Goal: Task Accomplishment & Management: Complete application form

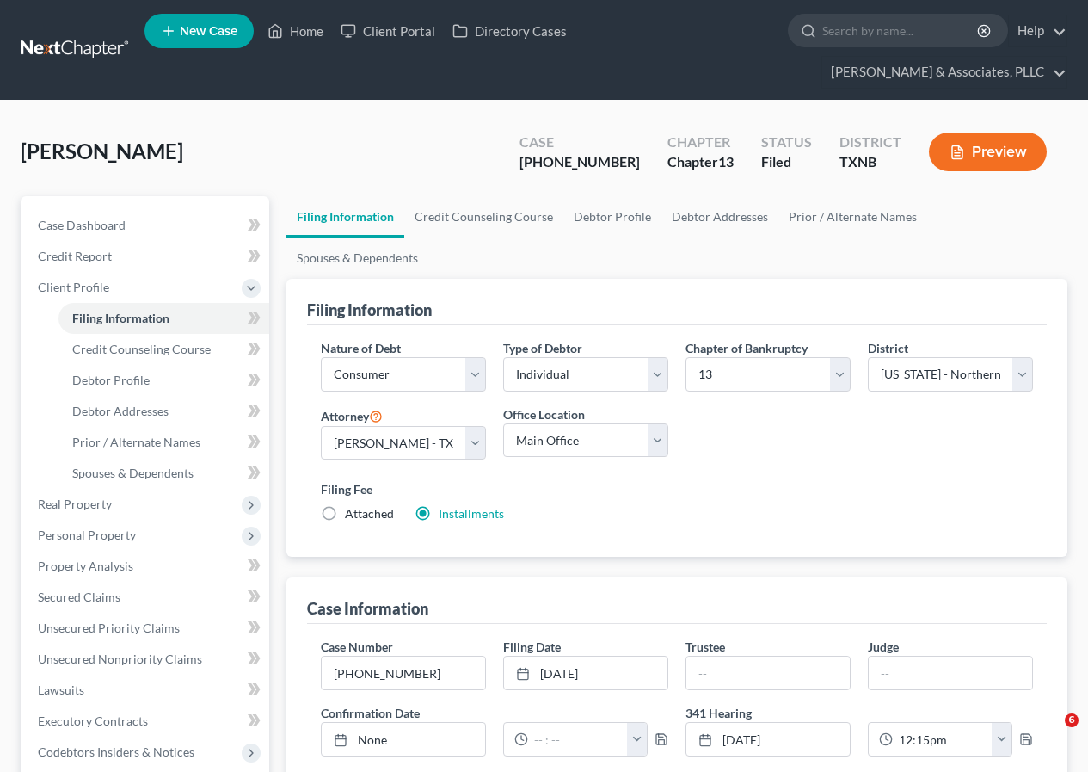
select select "1"
select select "0"
select select "3"
select select "78"
select select "0"
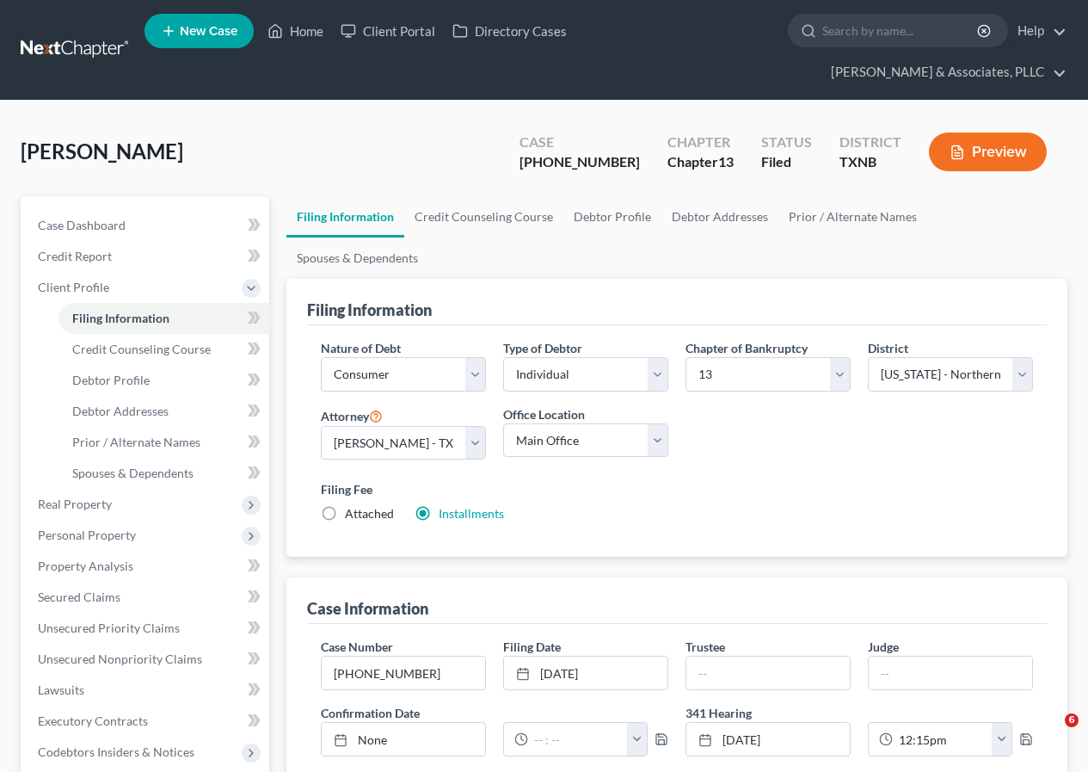
select select "45"
click at [300, 26] on link "Home" at bounding box center [295, 30] width 73 height 31
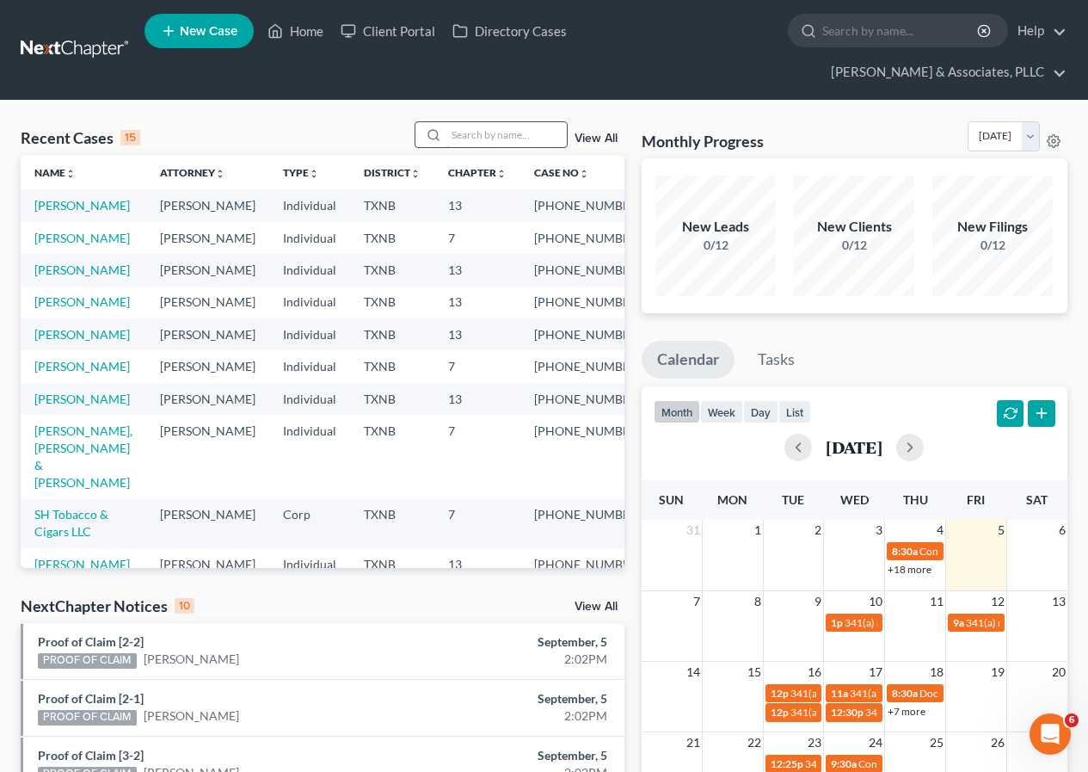
click at [470, 134] on input "search" at bounding box center [506, 134] width 120 height 25
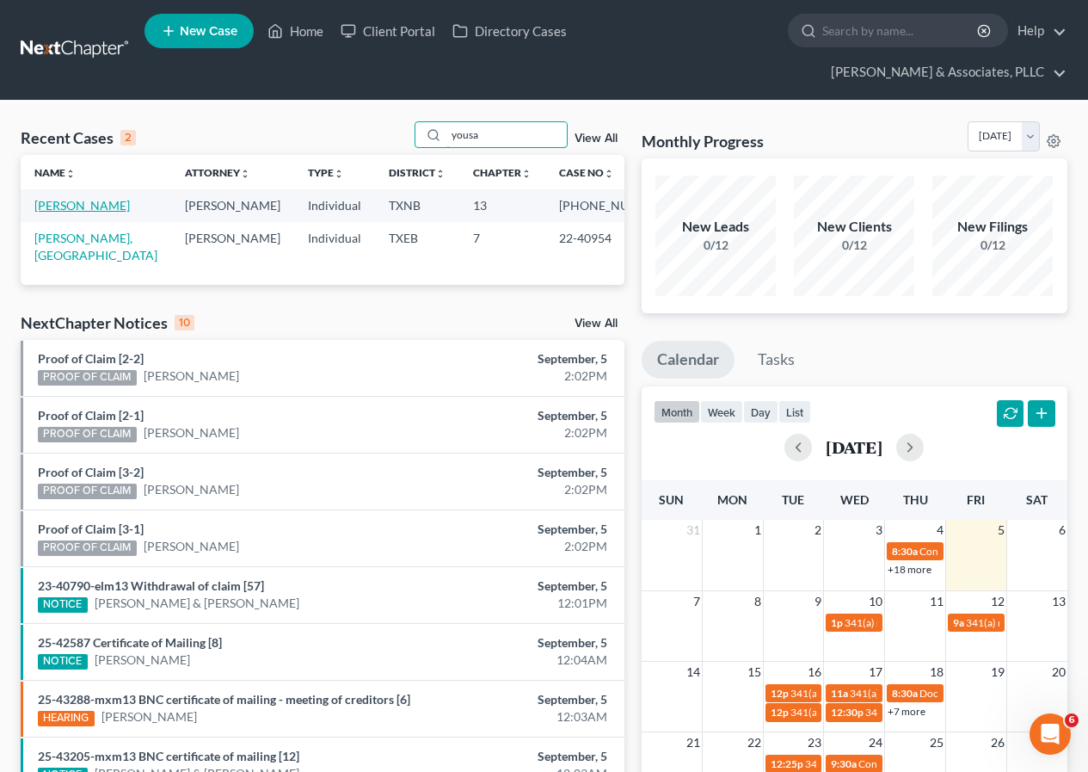
type input "yousa"
click at [89, 211] on link "[PERSON_NAME]" at bounding box center [81, 205] width 95 height 15
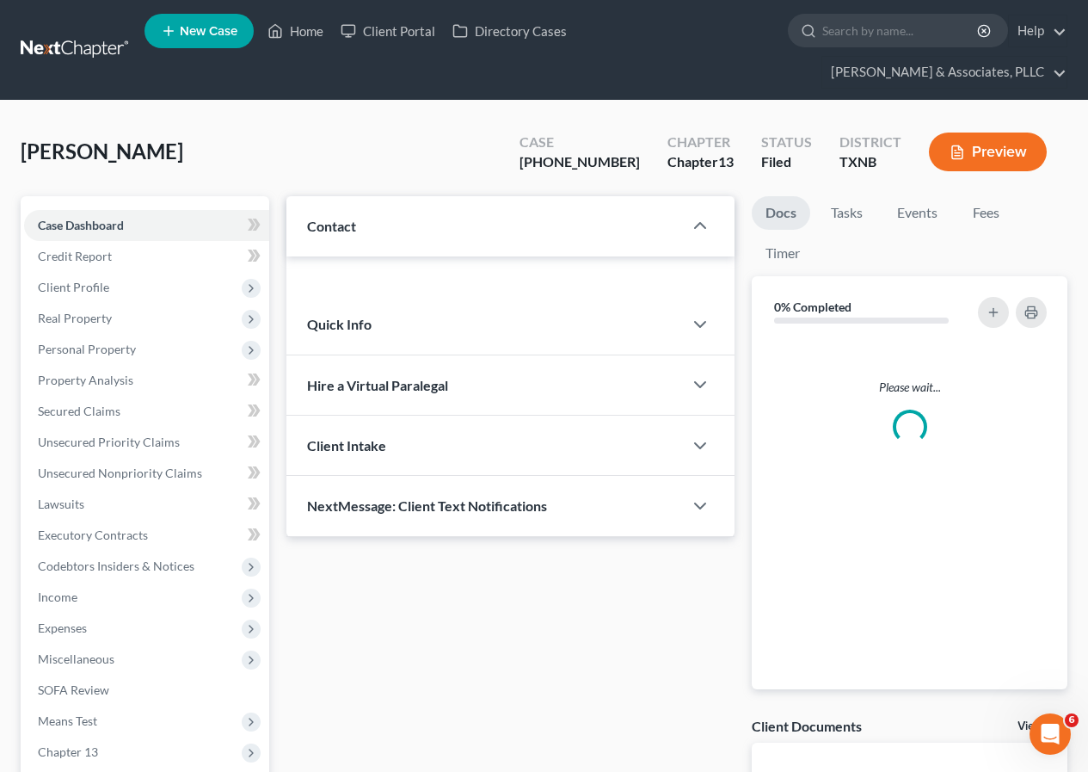
click at [87, 206] on div "Case Dashboard Payments Invoices Payments Payments Credit Report Client Profile…" at bounding box center [145, 504] width 249 height 616
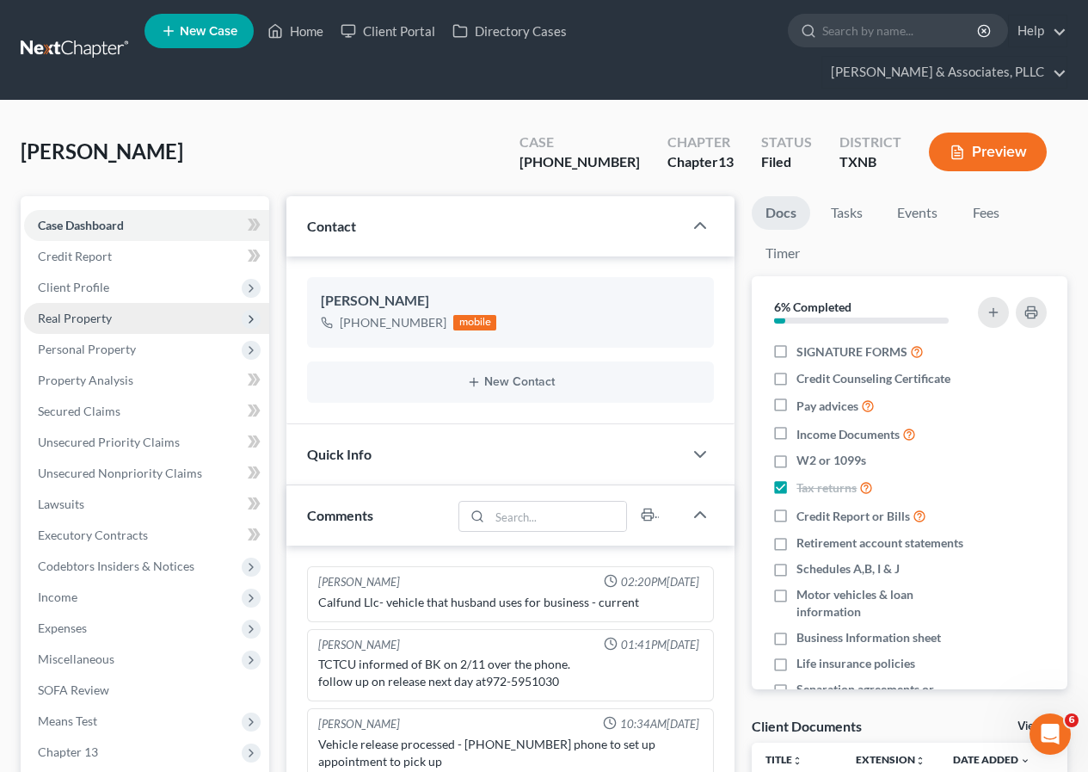
scroll to position [242, 0]
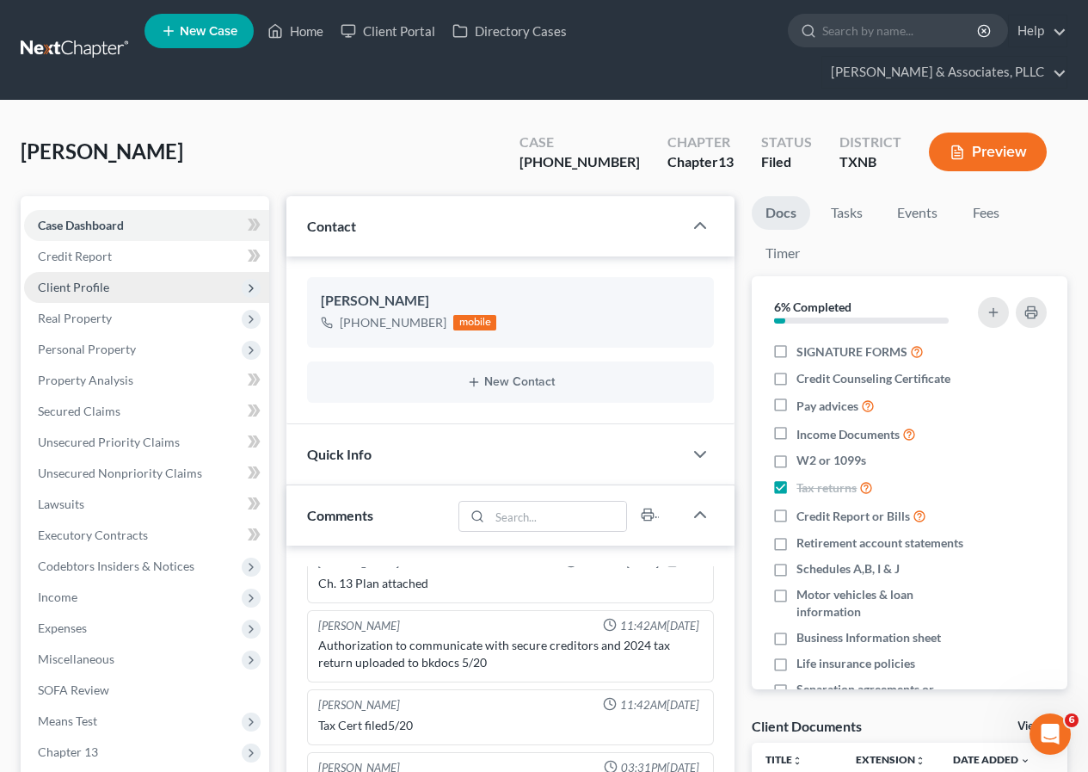
click at [100, 288] on span "Client Profile" at bounding box center [73, 287] width 71 height 15
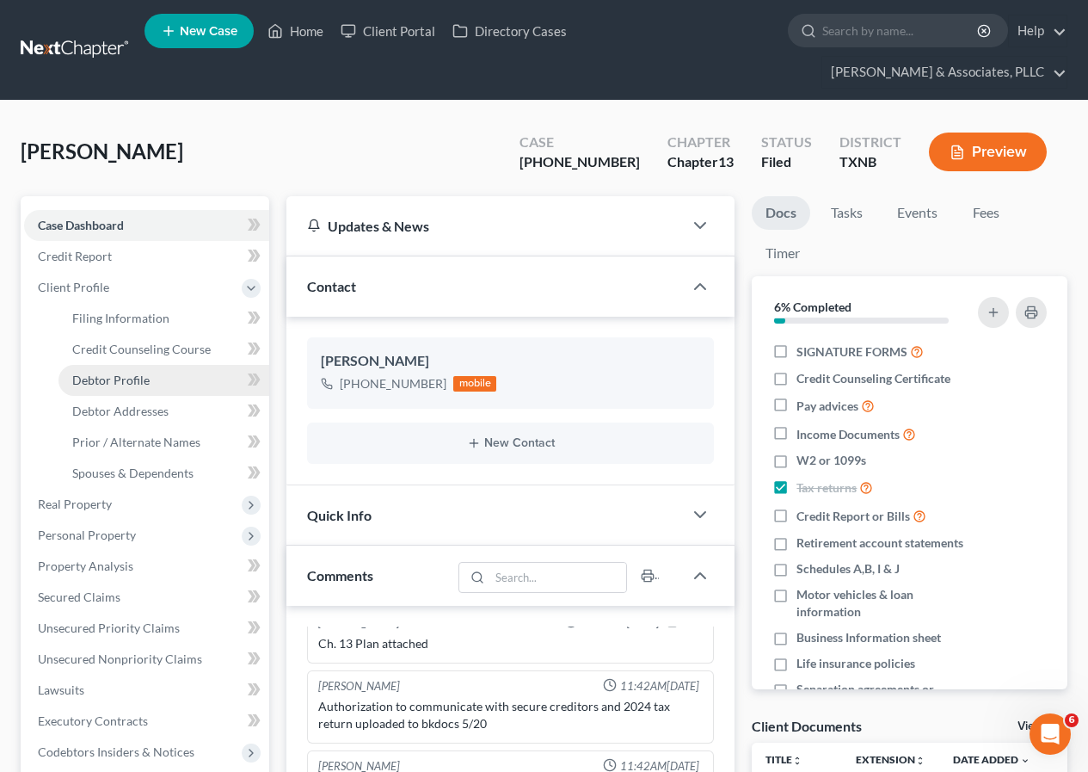
click at [132, 384] on span "Debtor Profile" at bounding box center [110, 379] width 77 height 15
select select "1"
select select "3"
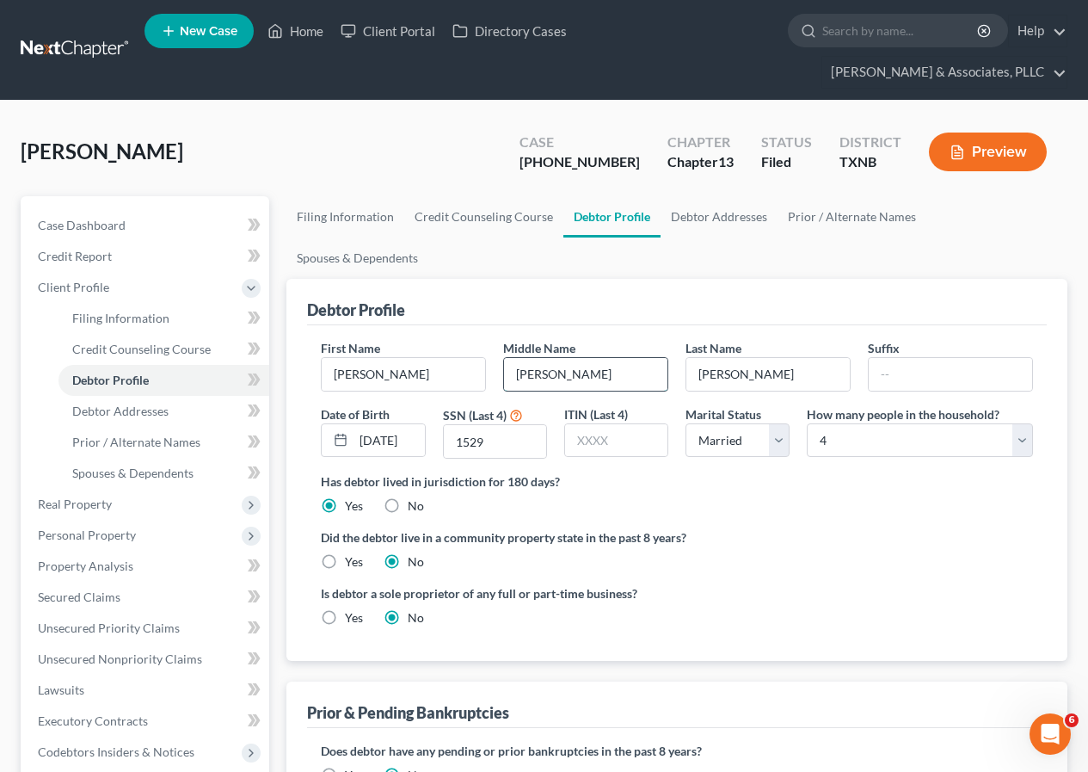
drag, startPoint x: 514, startPoint y: 334, endPoint x: 559, endPoint y: 331, distance: 44.8
click at [559, 358] on input "[PERSON_NAME]" at bounding box center [585, 374] width 163 height 33
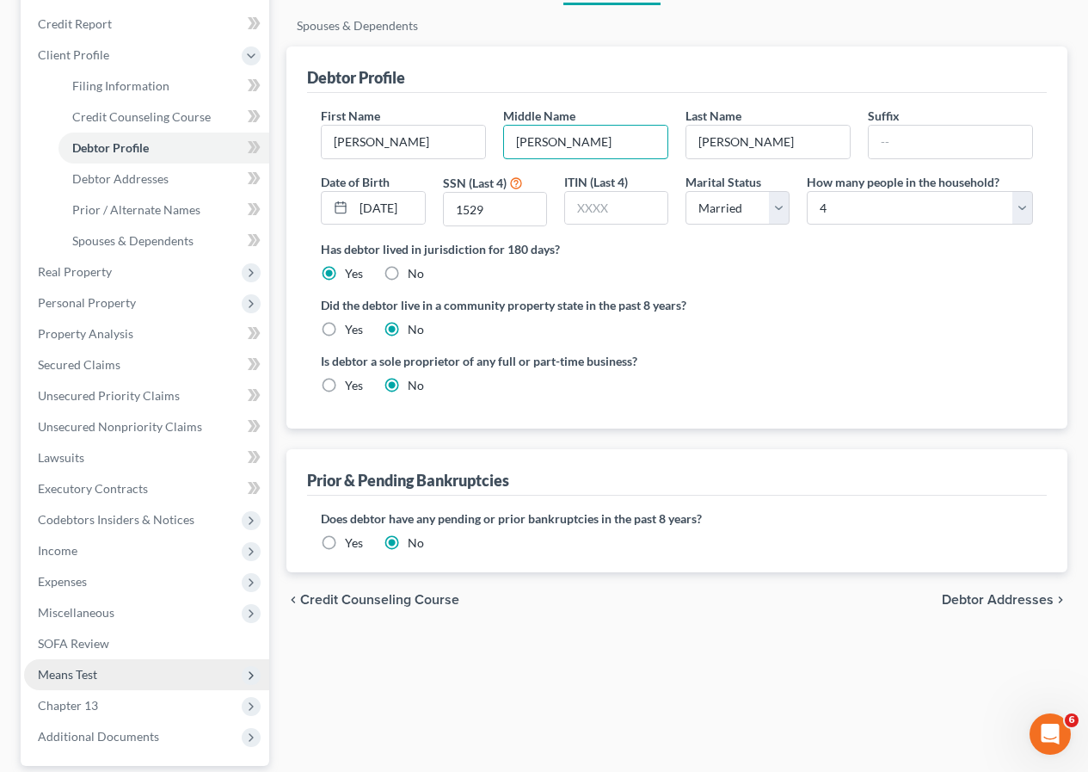
scroll to position [86, 0]
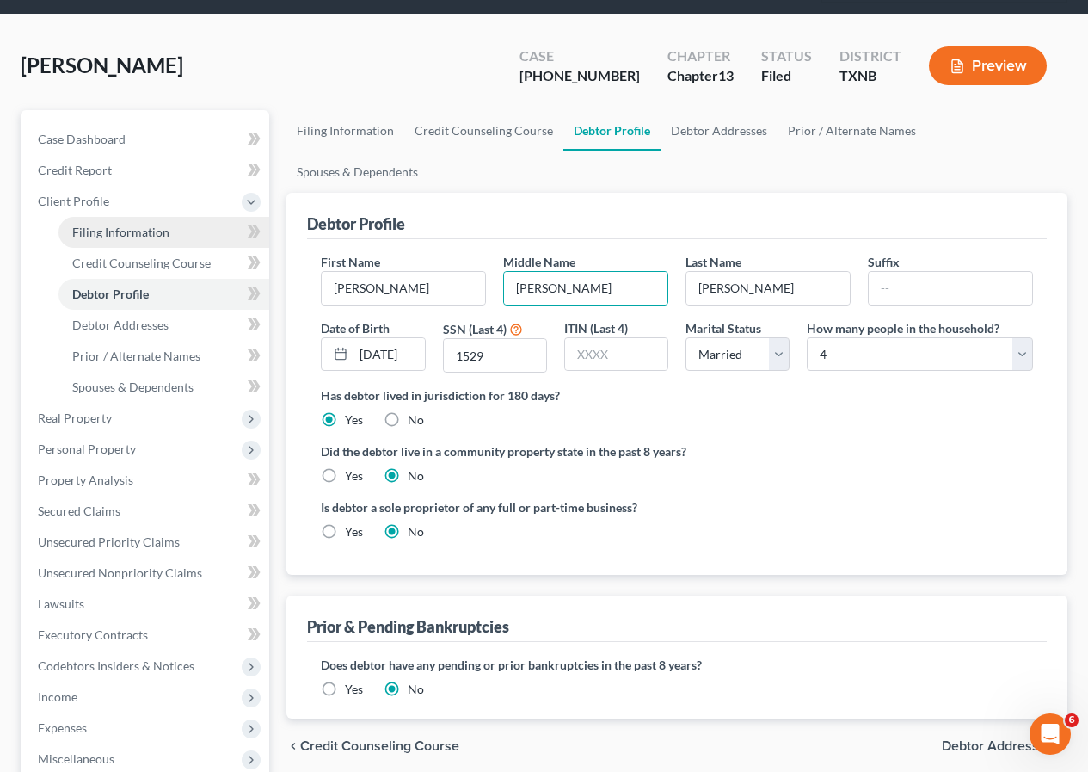
click at [128, 234] on span "Filing Information" at bounding box center [120, 232] width 97 height 15
select select "1"
select select "0"
select select "3"
select select "78"
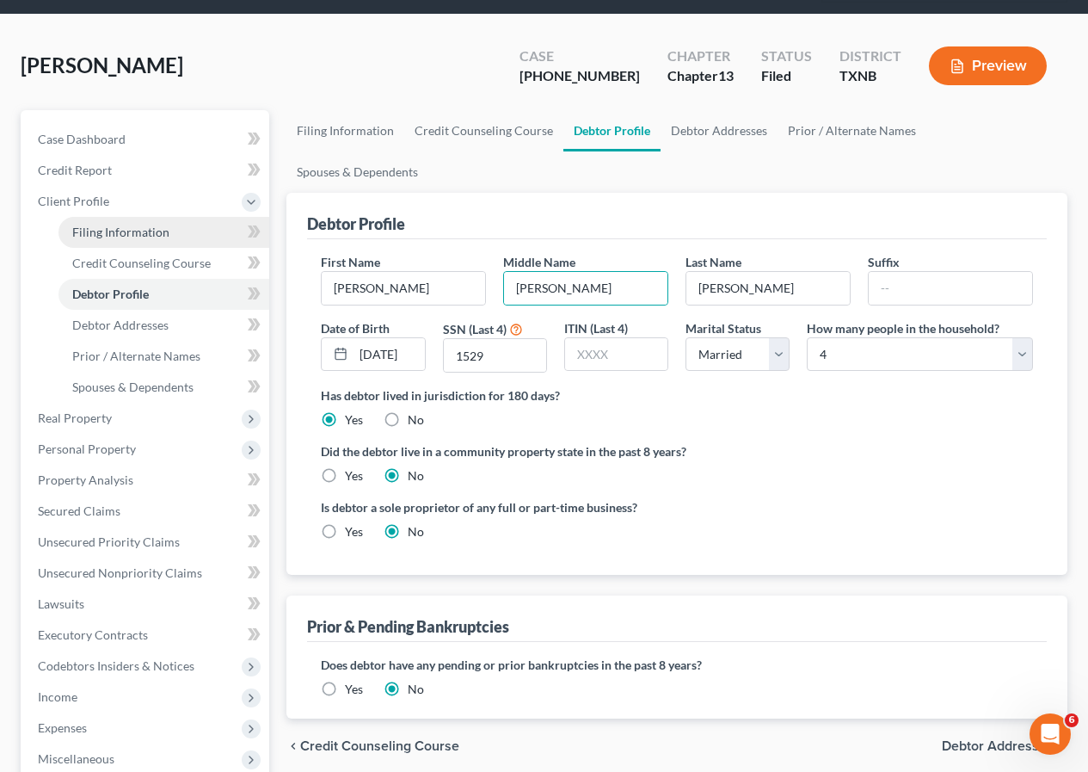
select select "0"
select select "45"
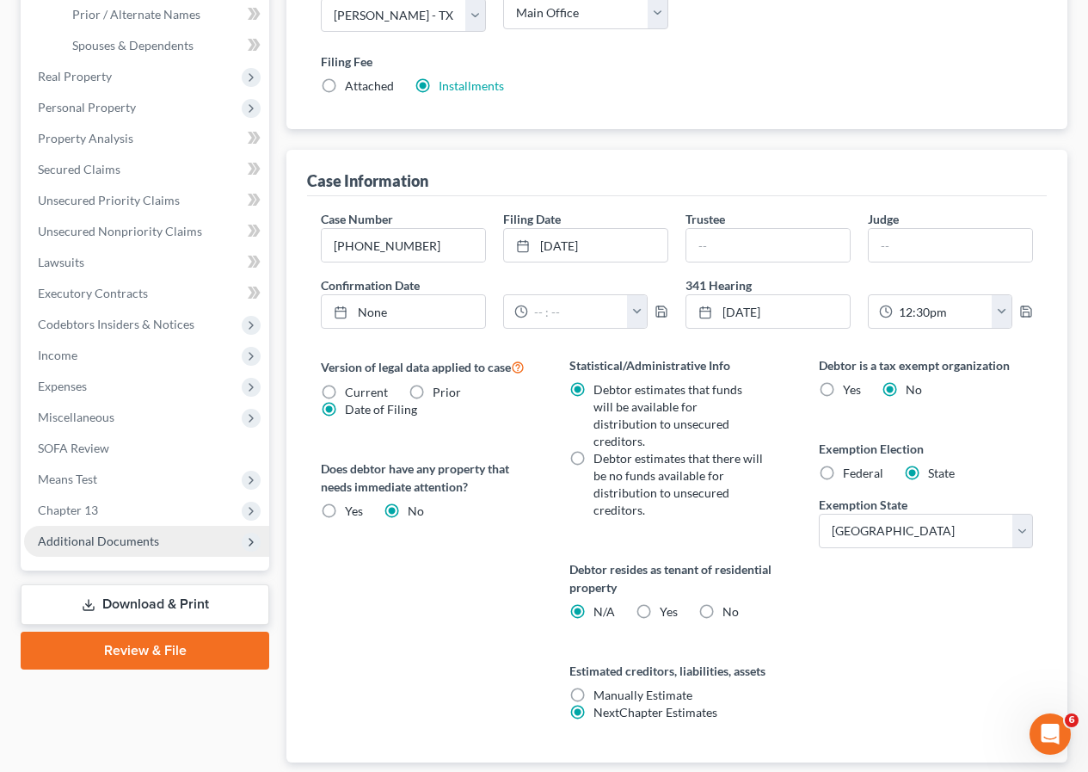
scroll to position [430, 0]
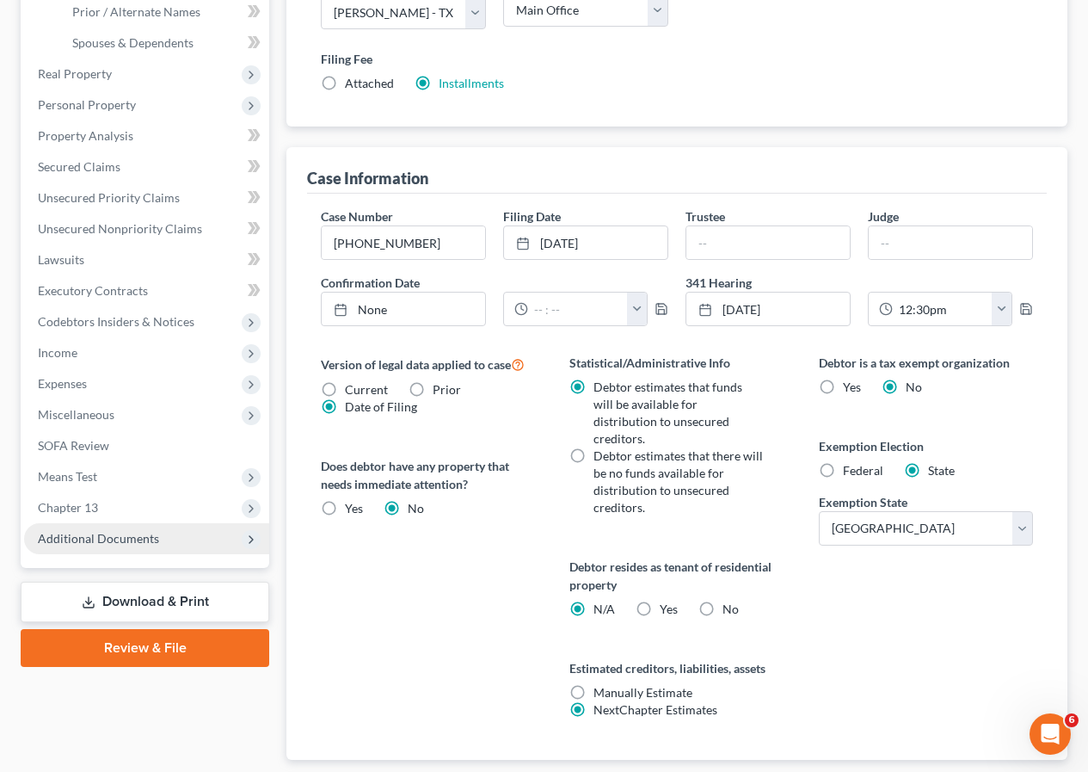
click at [96, 544] on span "Additional Documents" at bounding box center [98, 538] width 121 height 15
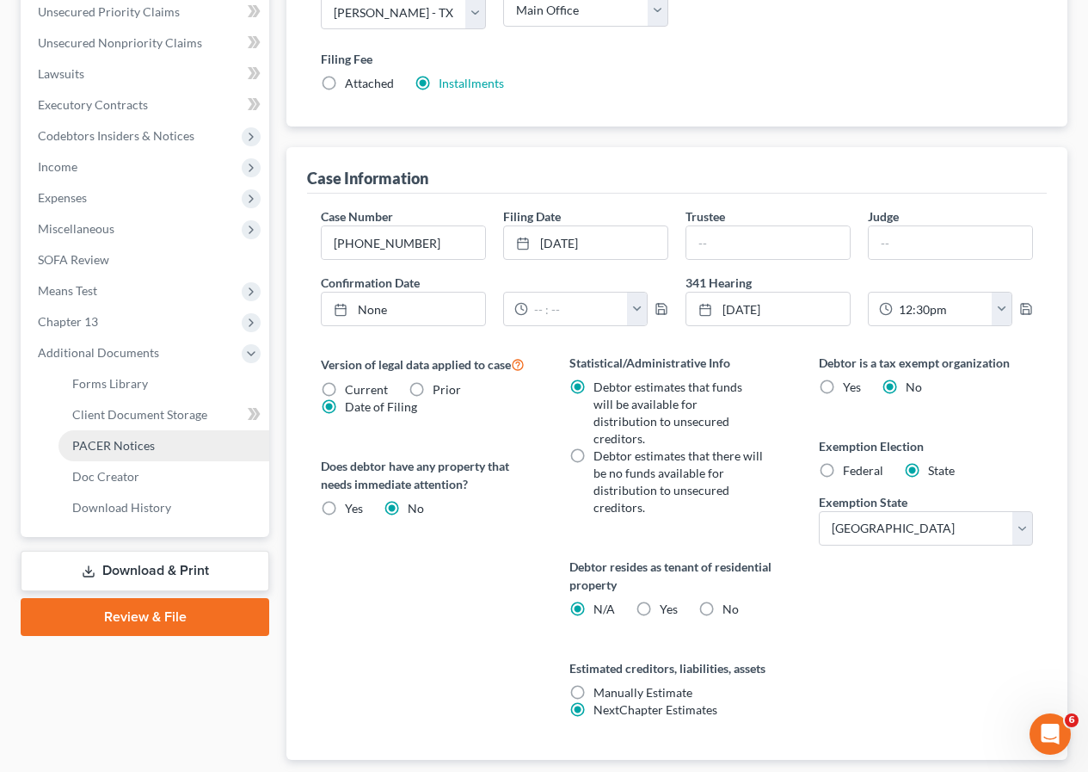
click at [114, 448] on span "PACER Notices" at bounding box center [113, 445] width 83 height 15
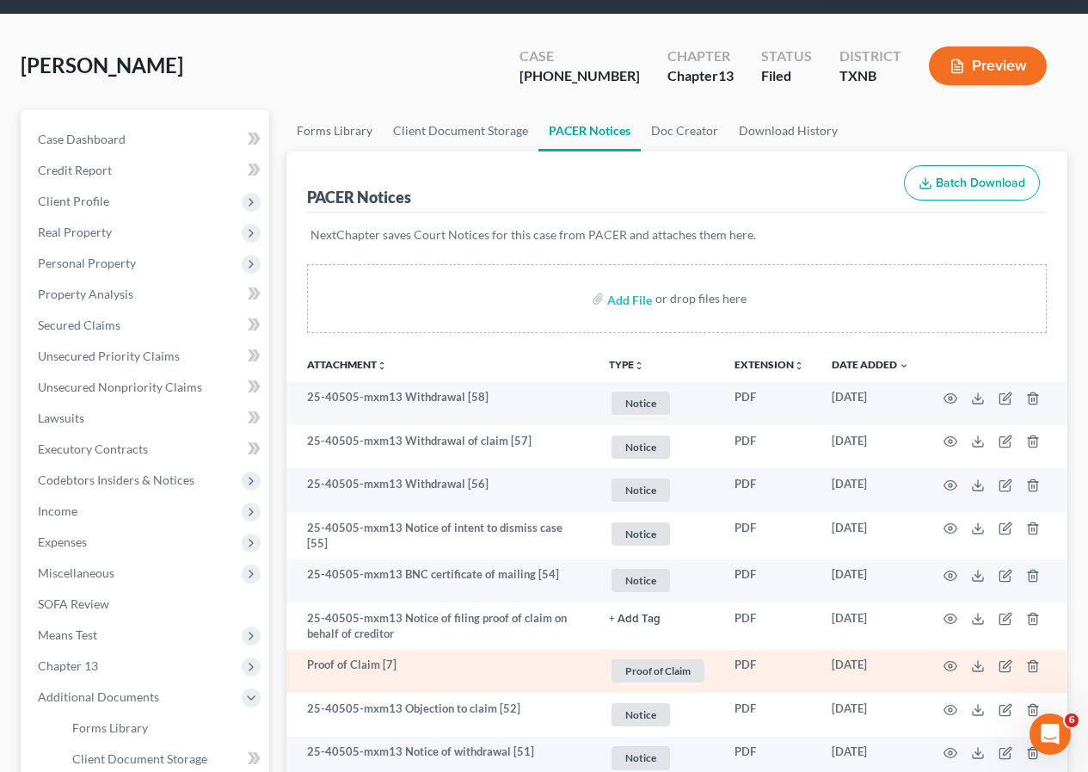
scroll to position [172, 0]
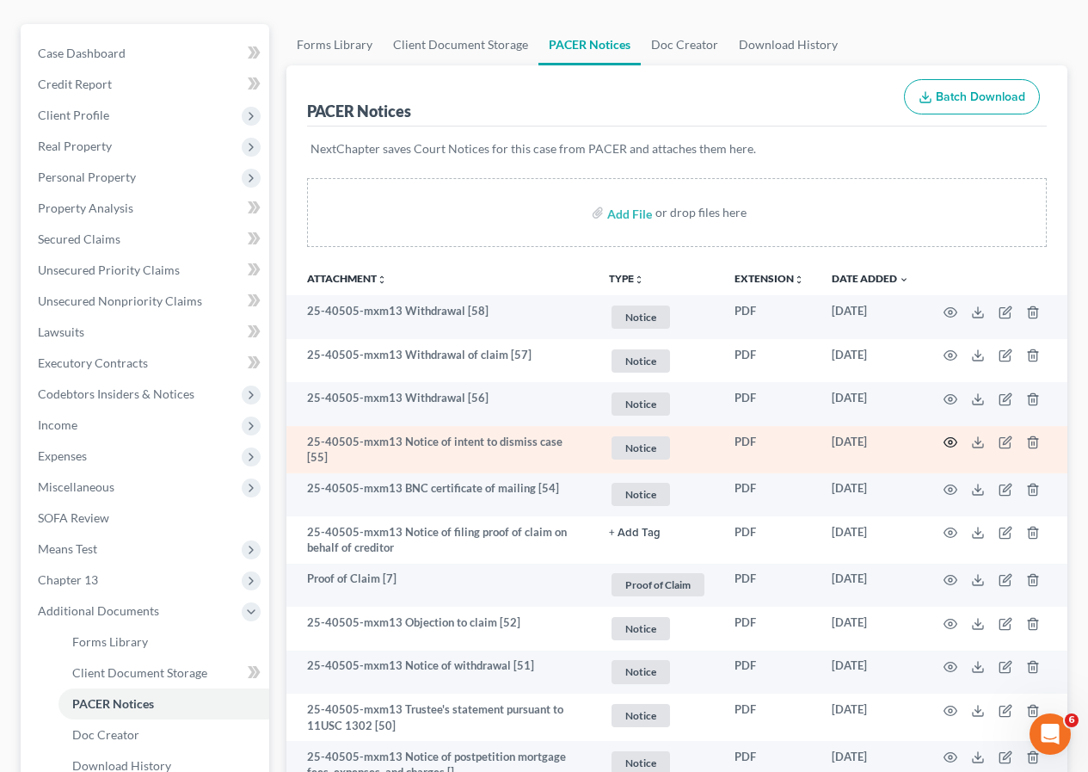
click at [948, 441] on icon "button" at bounding box center [951, 442] width 14 height 14
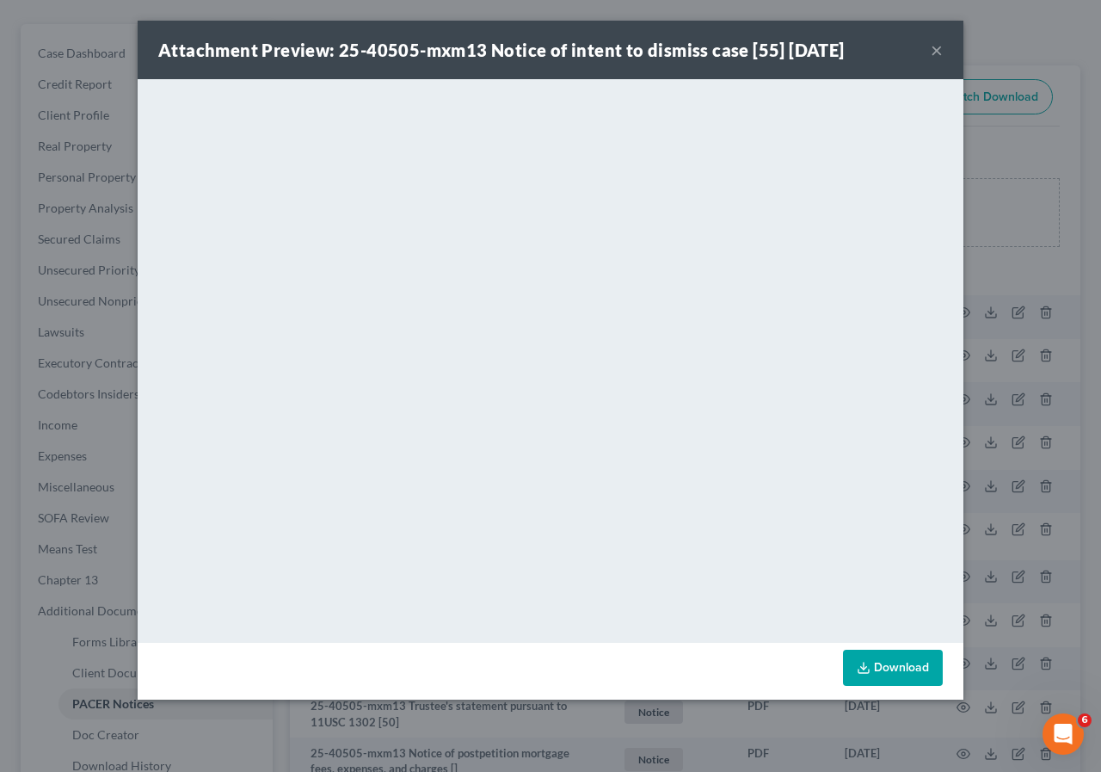
click at [937, 46] on button "×" at bounding box center [937, 50] width 12 height 21
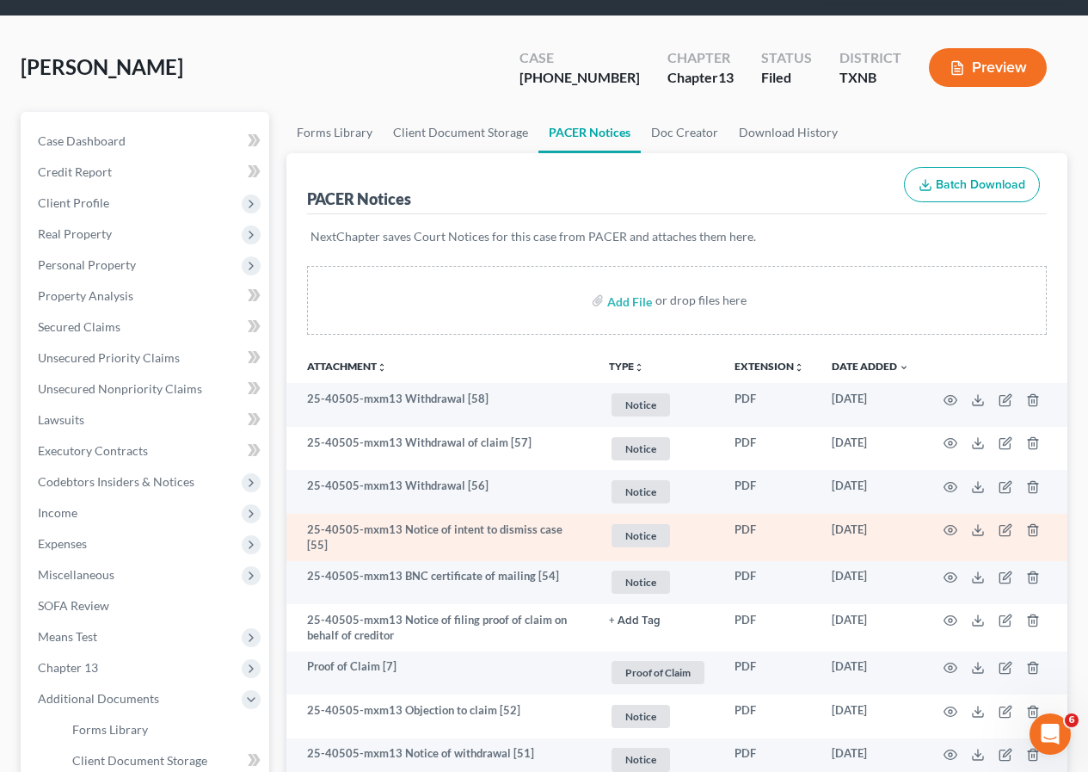
scroll to position [0, 0]
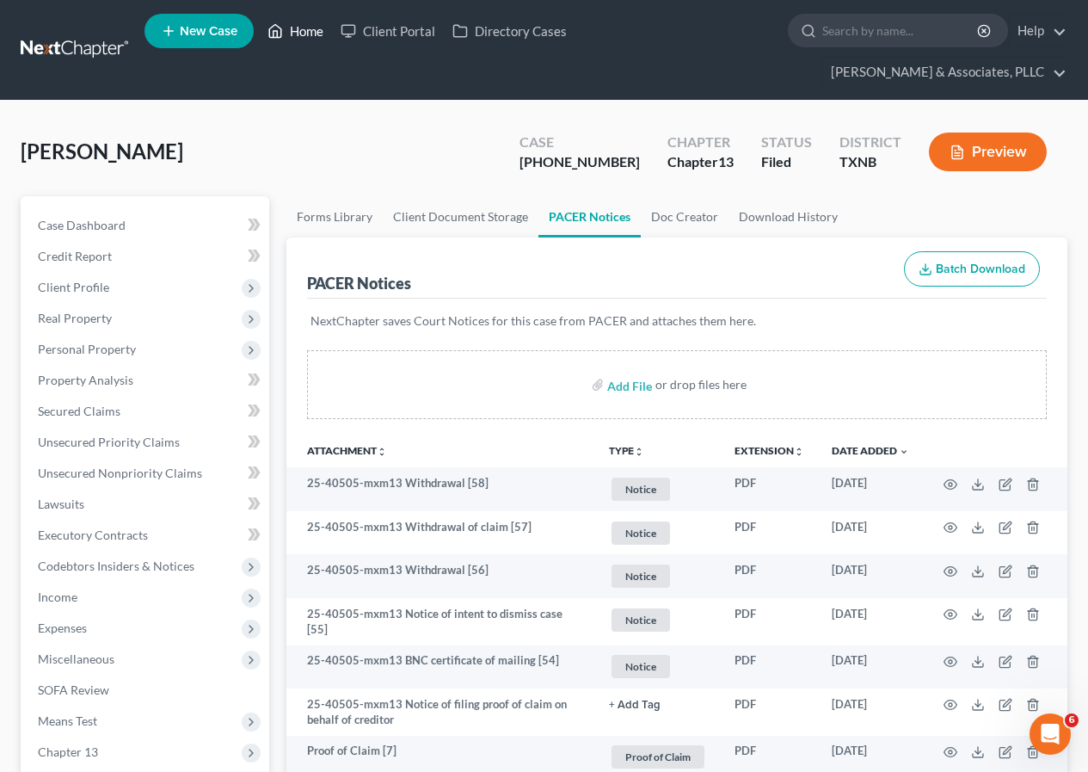
click at [302, 28] on link "Home" at bounding box center [295, 30] width 73 height 31
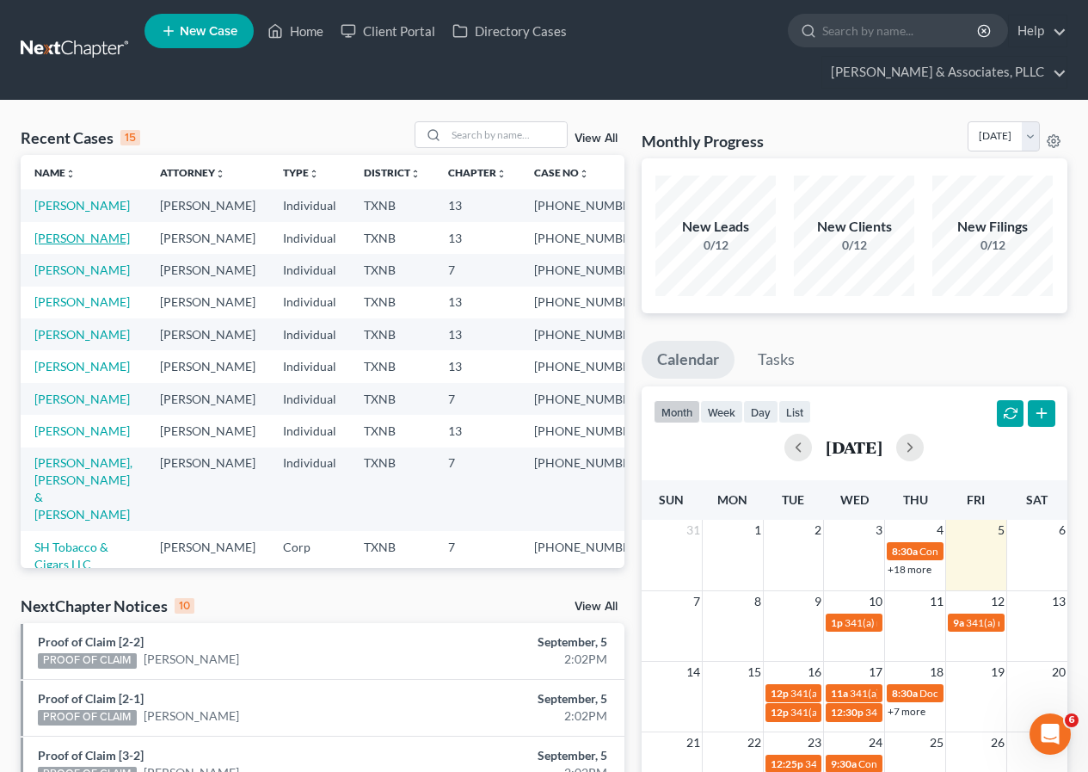
click at [72, 245] on link "[PERSON_NAME]" at bounding box center [81, 238] width 95 height 15
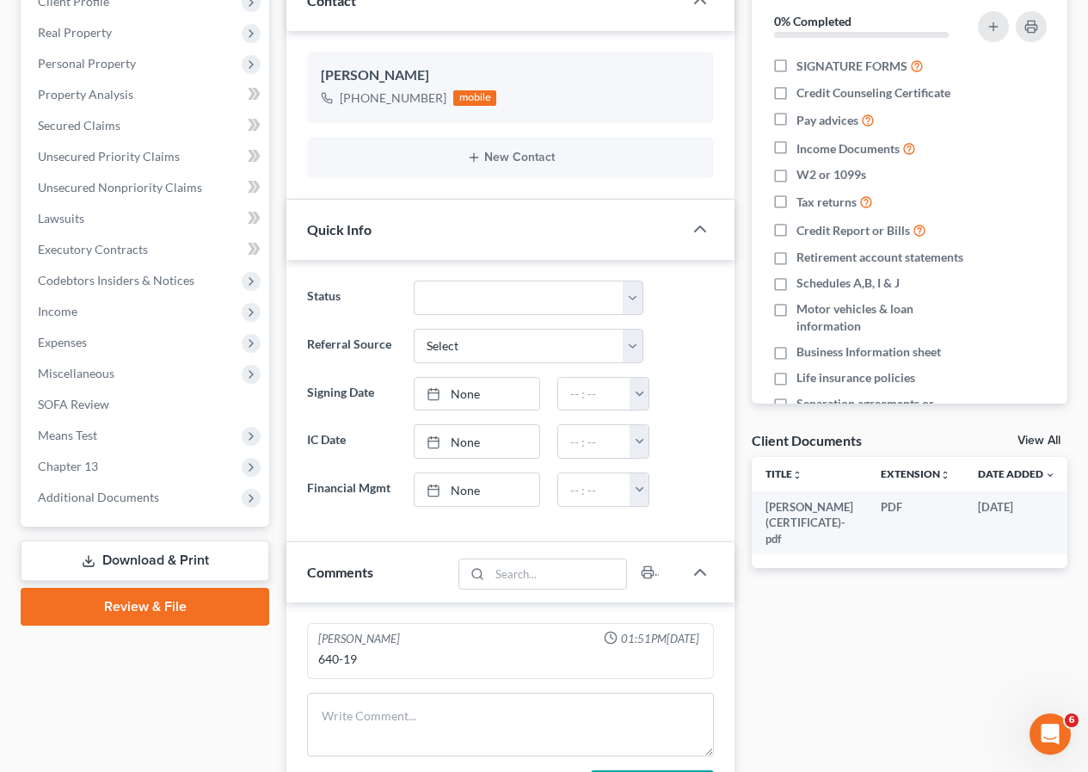
scroll to position [258, 0]
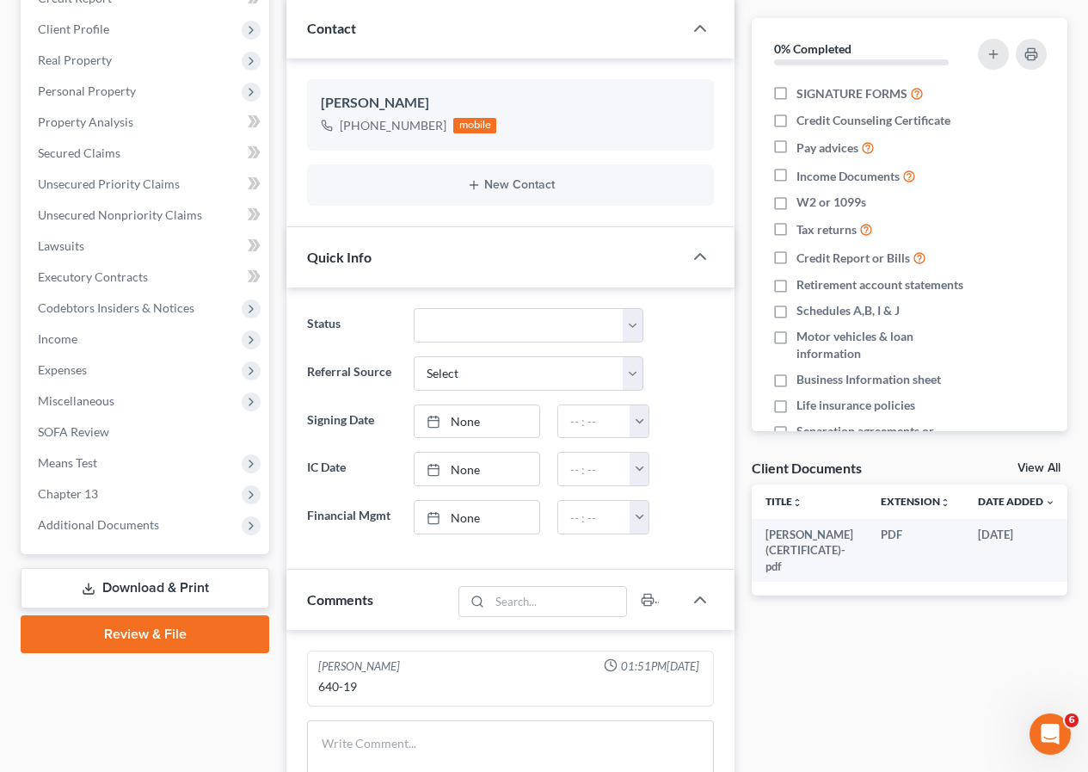
click at [148, 594] on link "Download & Print" at bounding box center [145, 588] width 249 height 40
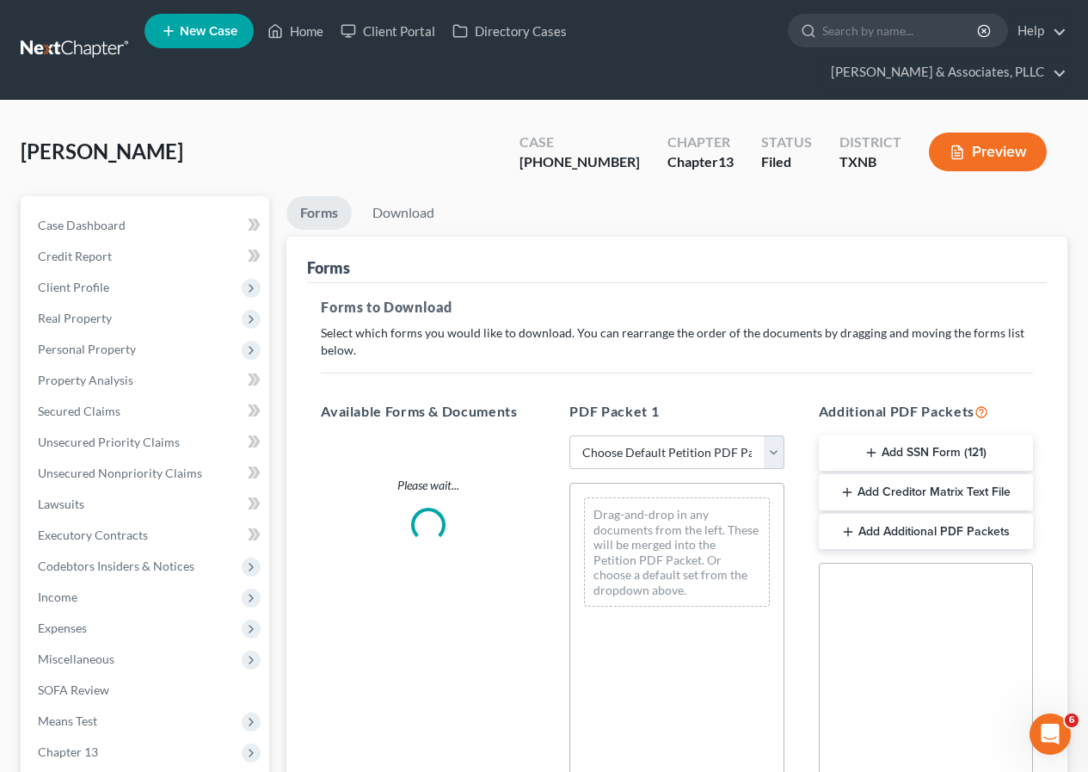
click at [935, 494] on button "Add Creditor Matrix Text File" at bounding box center [926, 492] width 214 height 36
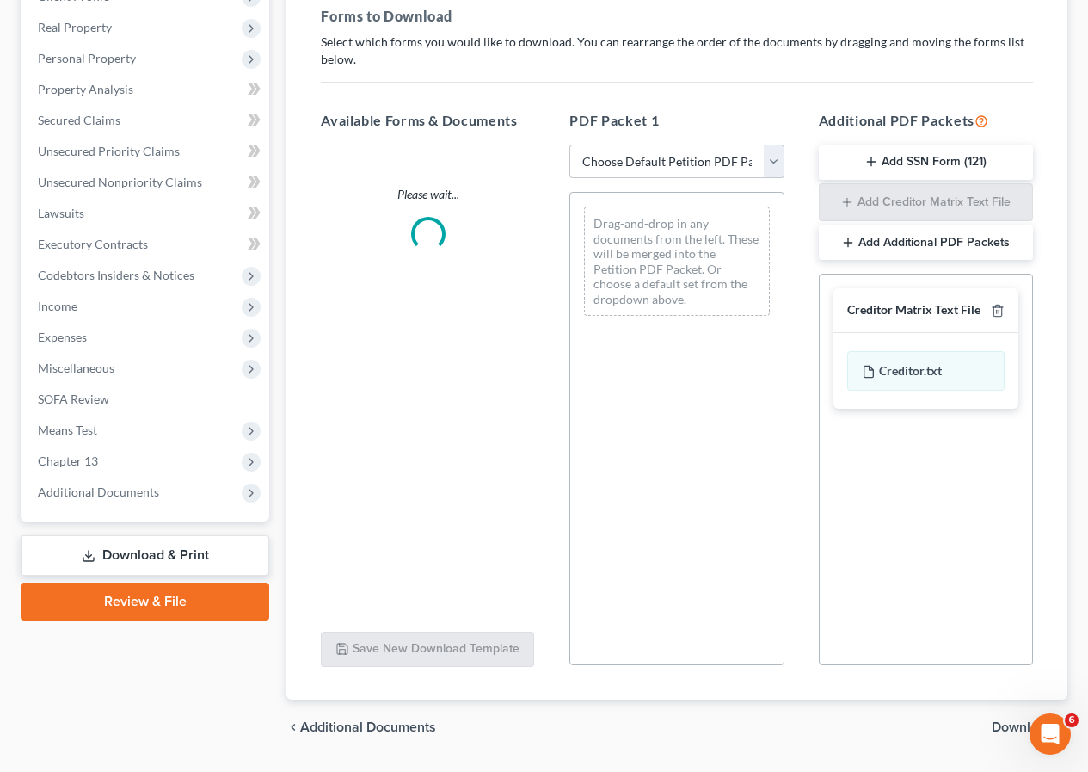
scroll to position [339, 0]
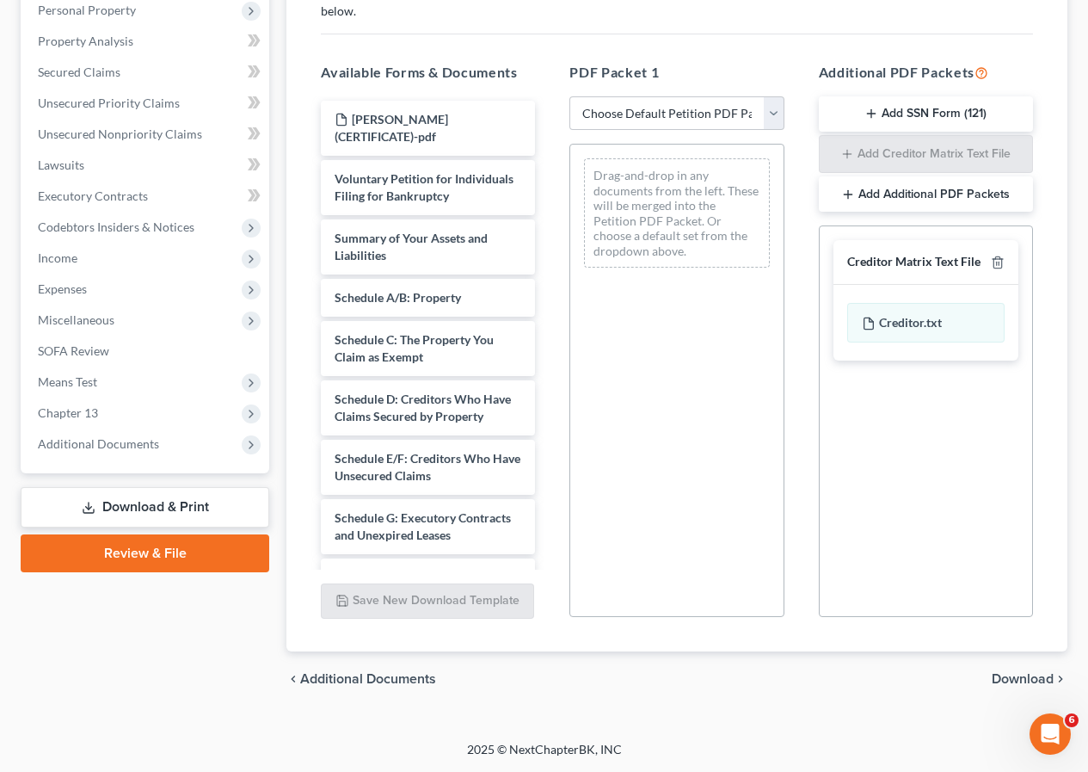
click at [1007, 674] on span "Download" at bounding box center [1023, 679] width 62 height 14
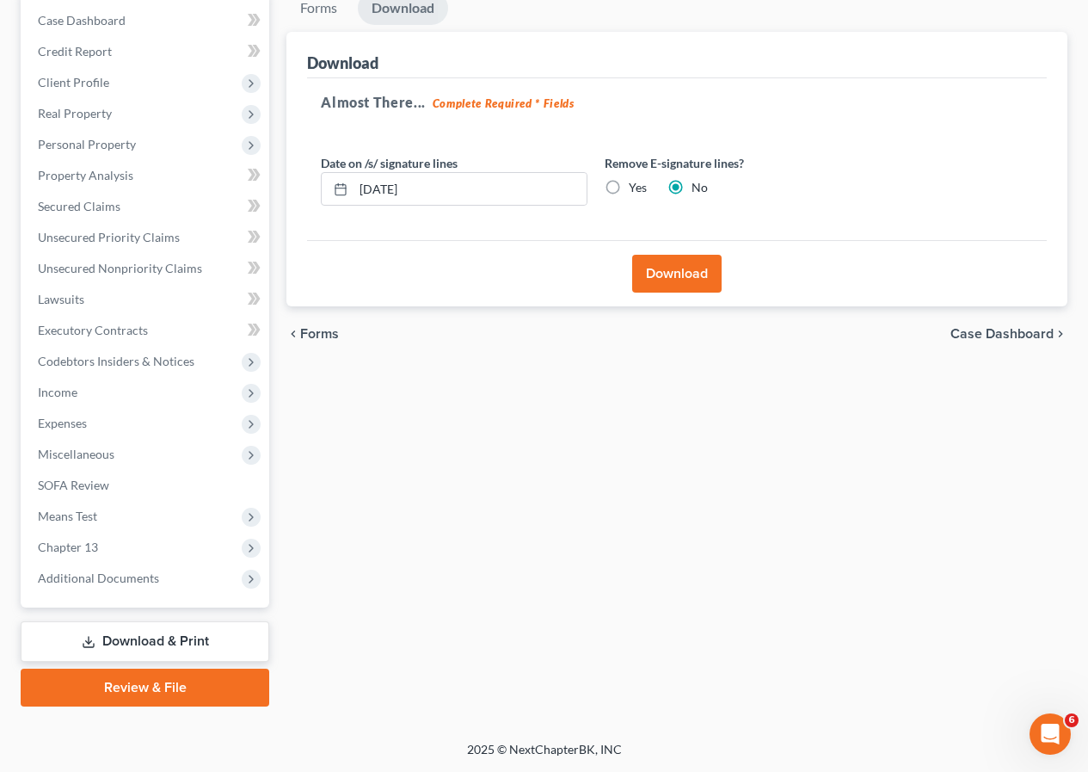
scroll to position [205, 0]
click at [683, 278] on button "Download" at bounding box center [676, 274] width 89 height 38
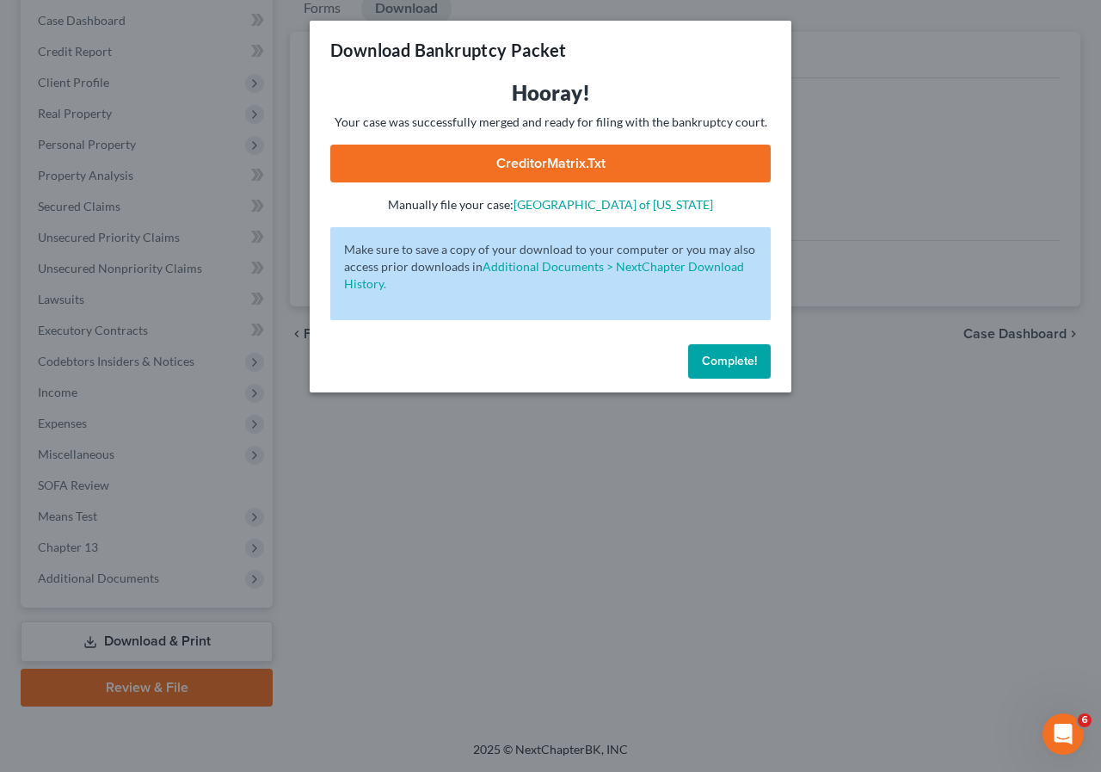
click at [526, 163] on link "CreditorMatrix.txt" at bounding box center [550, 164] width 440 height 38
click at [720, 365] on span "Complete!" at bounding box center [729, 361] width 55 height 15
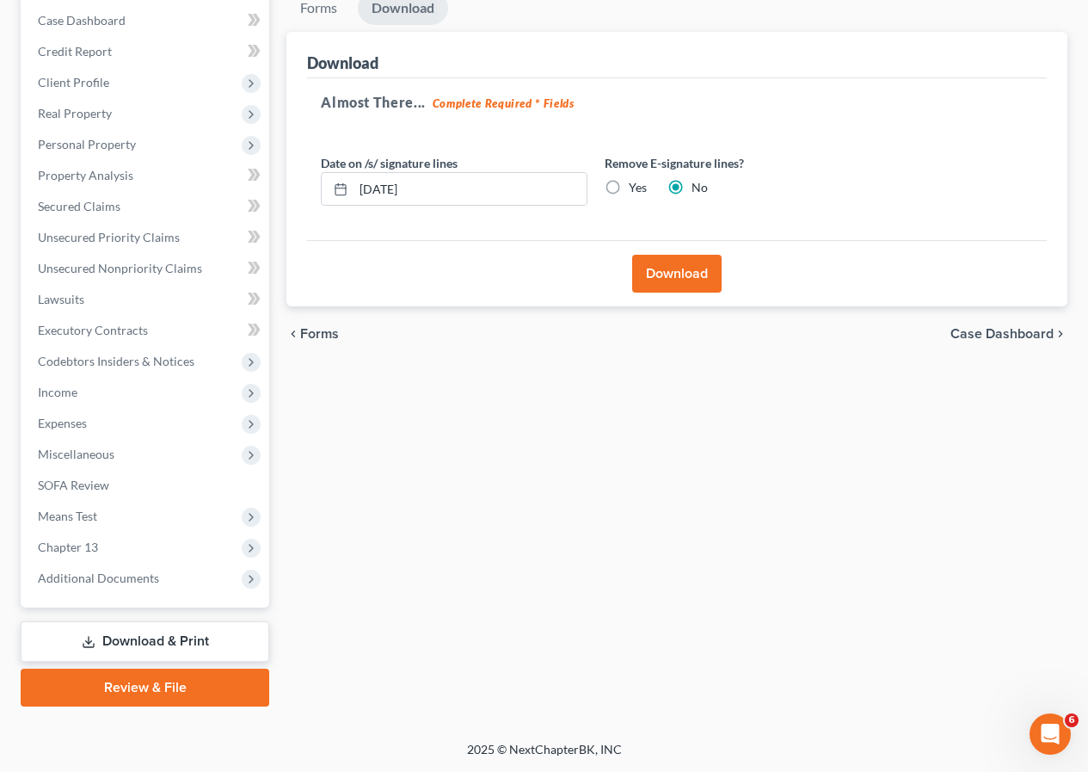
click at [157, 634] on link "Download & Print" at bounding box center [145, 641] width 249 height 40
click at [153, 641] on link "Download & Print" at bounding box center [145, 641] width 249 height 40
click at [661, 280] on button "Download" at bounding box center [676, 274] width 89 height 38
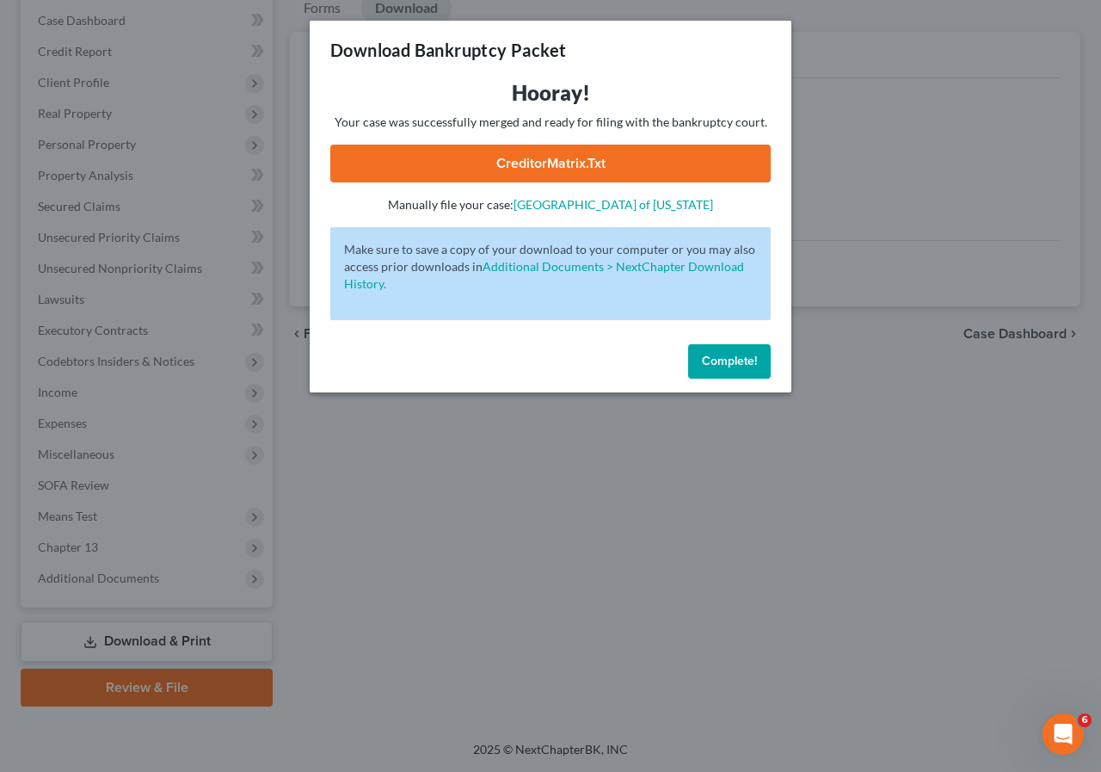
click at [723, 359] on span "Complete!" at bounding box center [729, 361] width 55 height 15
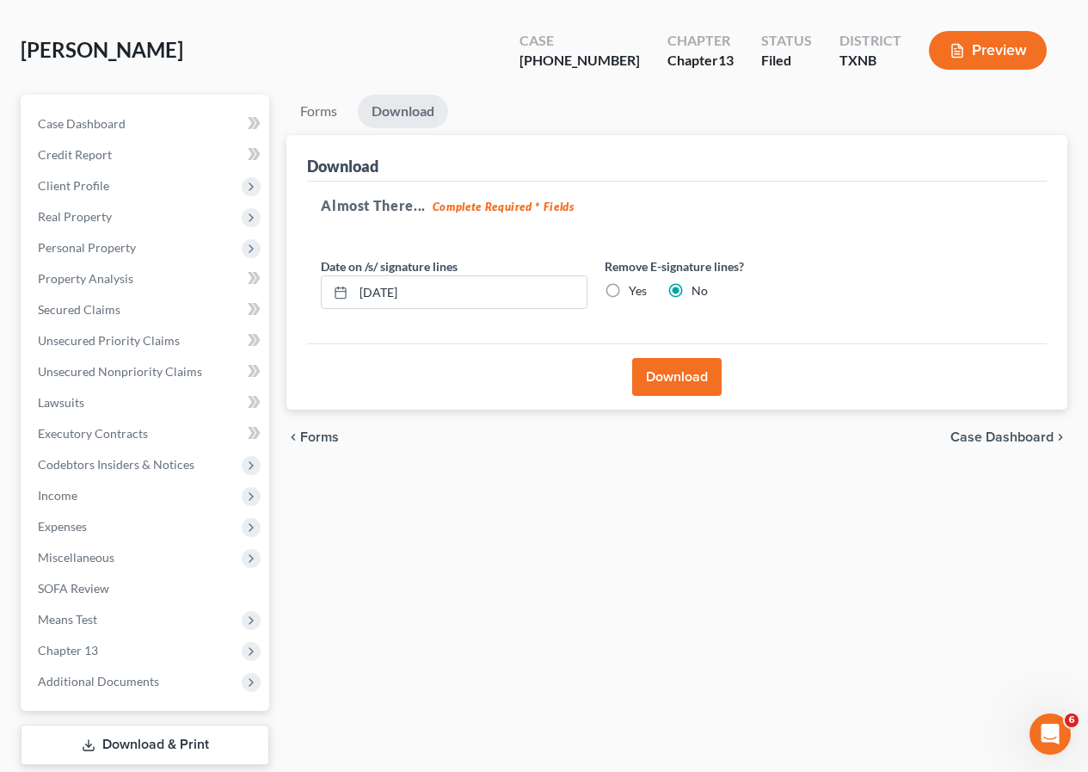
scroll to position [0, 0]
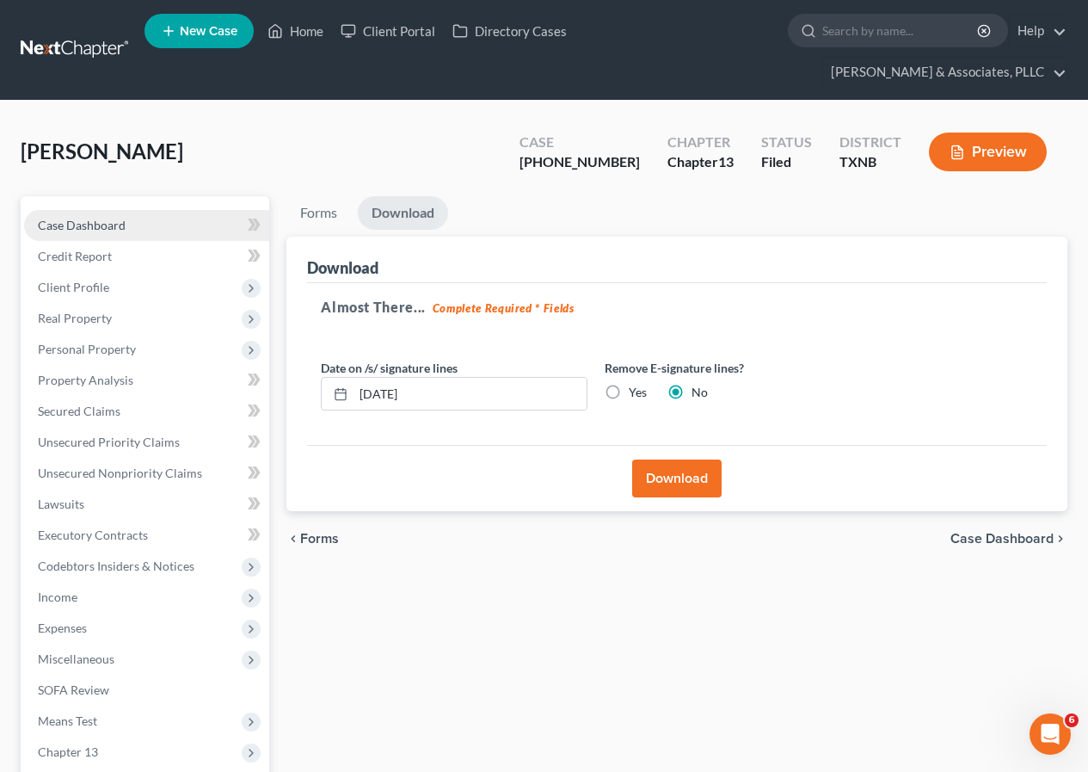
click at [86, 222] on span "Case Dashboard" at bounding box center [82, 225] width 88 height 15
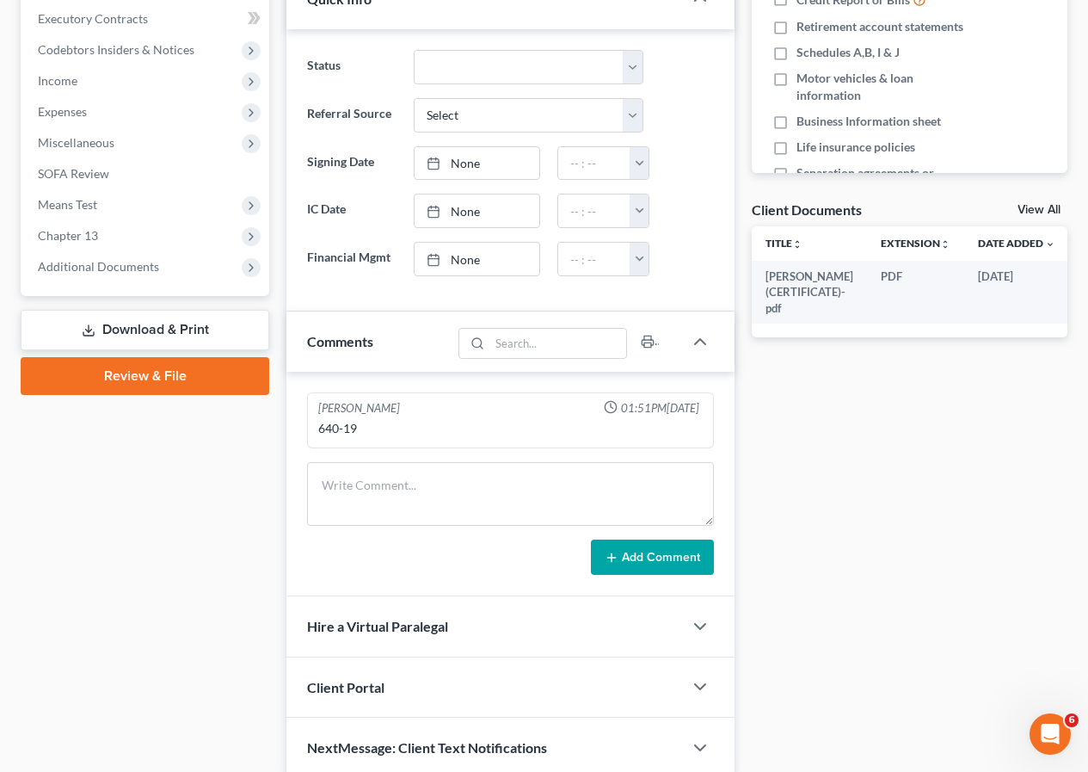
click at [150, 328] on link "Download & Print" at bounding box center [145, 330] width 249 height 40
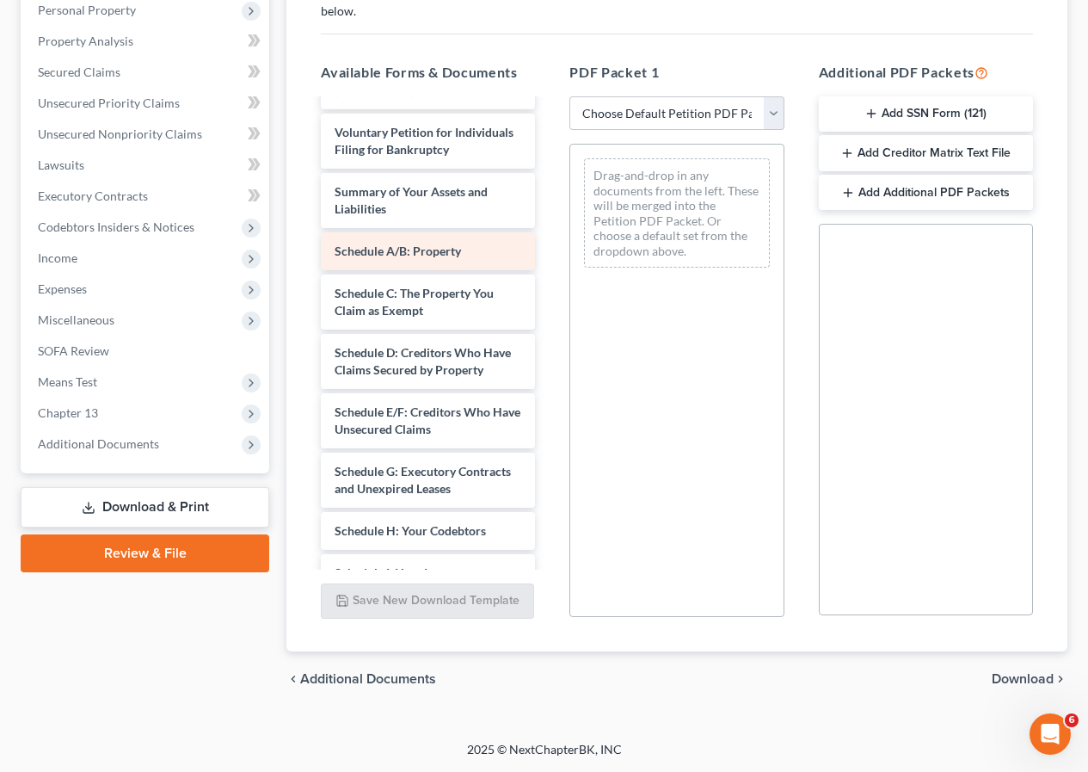
scroll to position [86, 0]
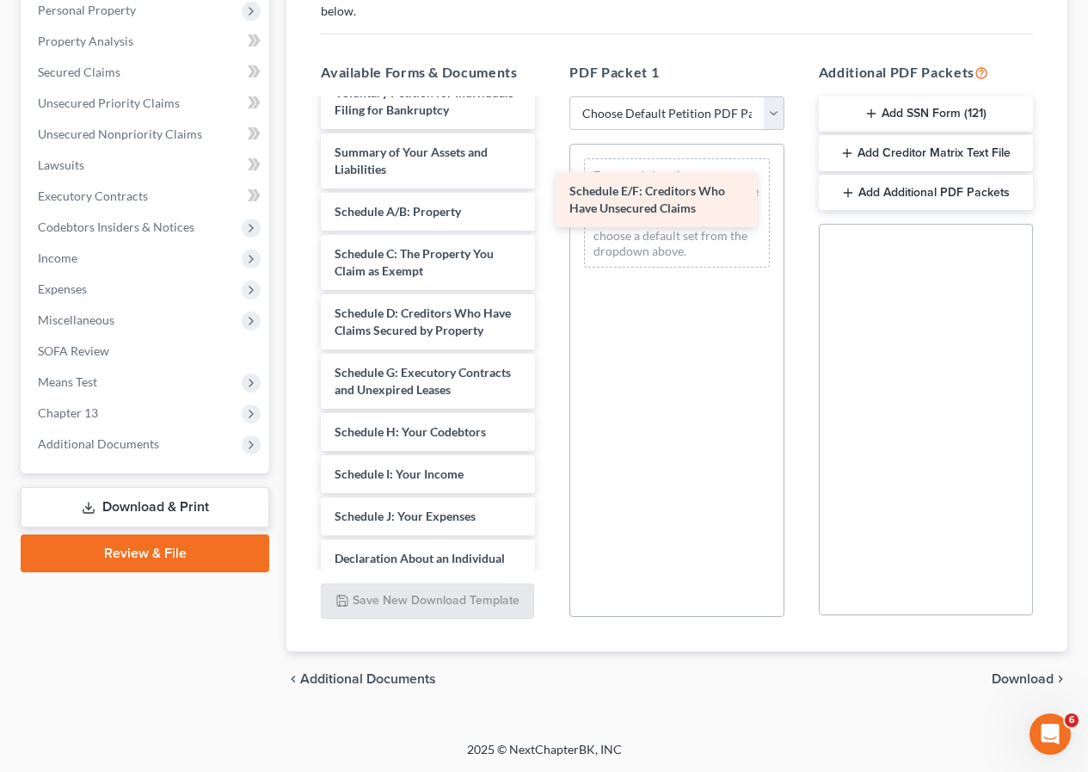
drag, startPoint x: 410, startPoint y: 422, endPoint x: 646, endPoint y: 205, distance: 320.8
click at [549, 205] on div "Schedule E/F: Creditors Who Have Unsecured [PERSON_NAME] (CERTIFICATE)-pdf Volu…" at bounding box center [428, 512] width 242 height 995
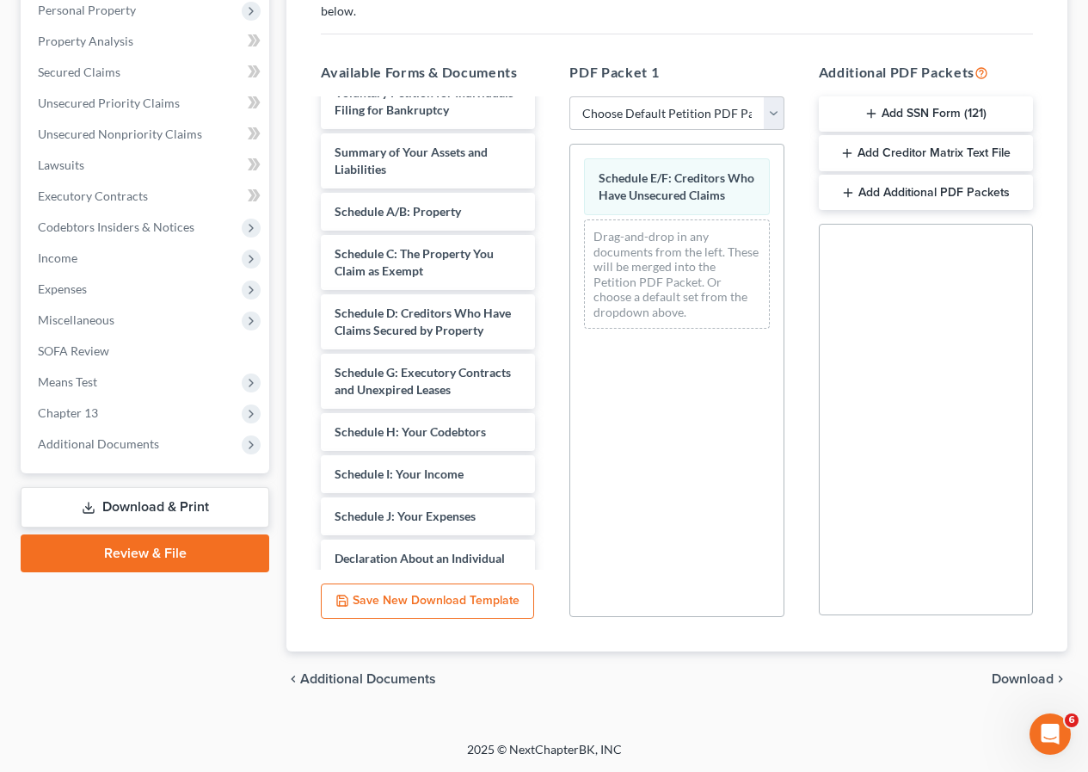
click at [1004, 675] on span "Download" at bounding box center [1023, 679] width 62 height 14
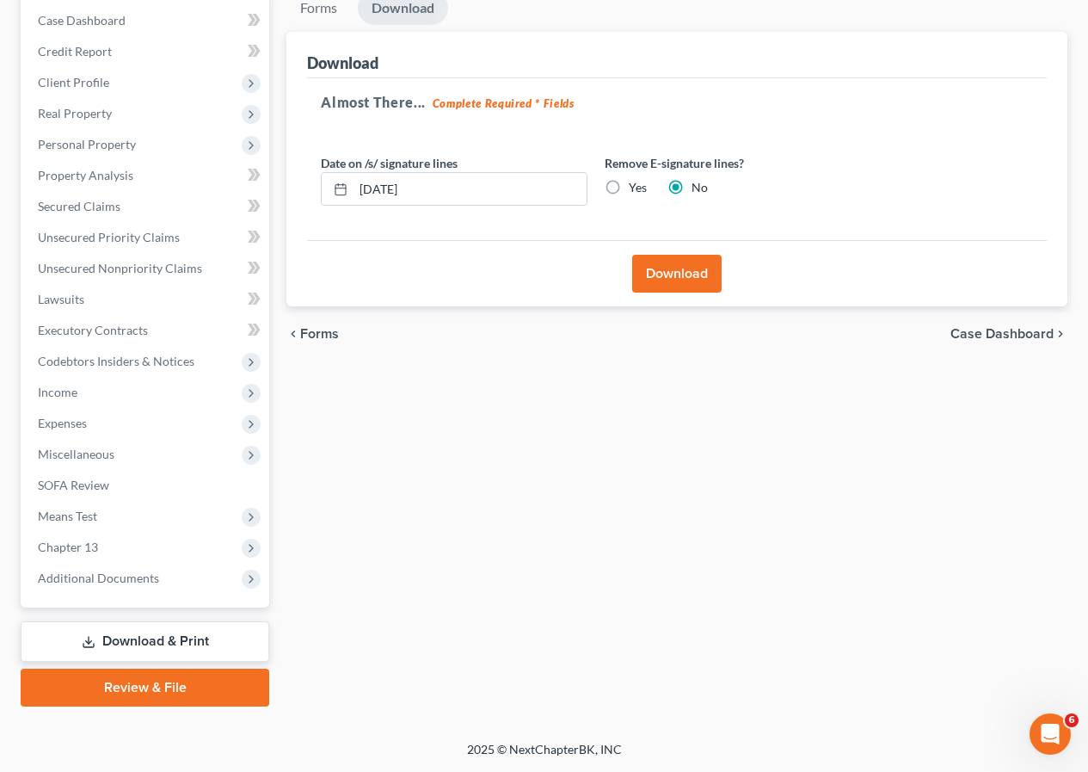
scroll to position [205, 0]
click at [681, 278] on button "Download" at bounding box center [676, 274] width 89 height 38
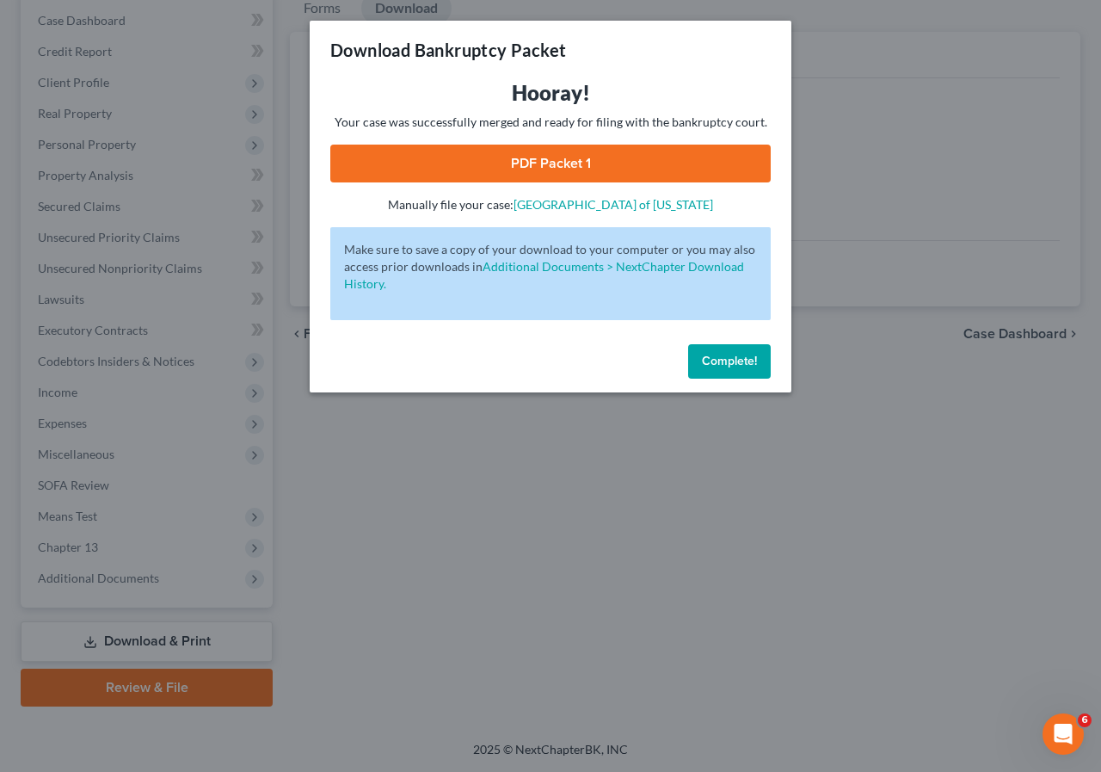
click at [533, 159] on link "PDF Packet 1" at bounding box center [550, 164] width 440 height 38
click at [736, 362] on span "Complete!" at bounding box center [729, 361] width 55 height 15
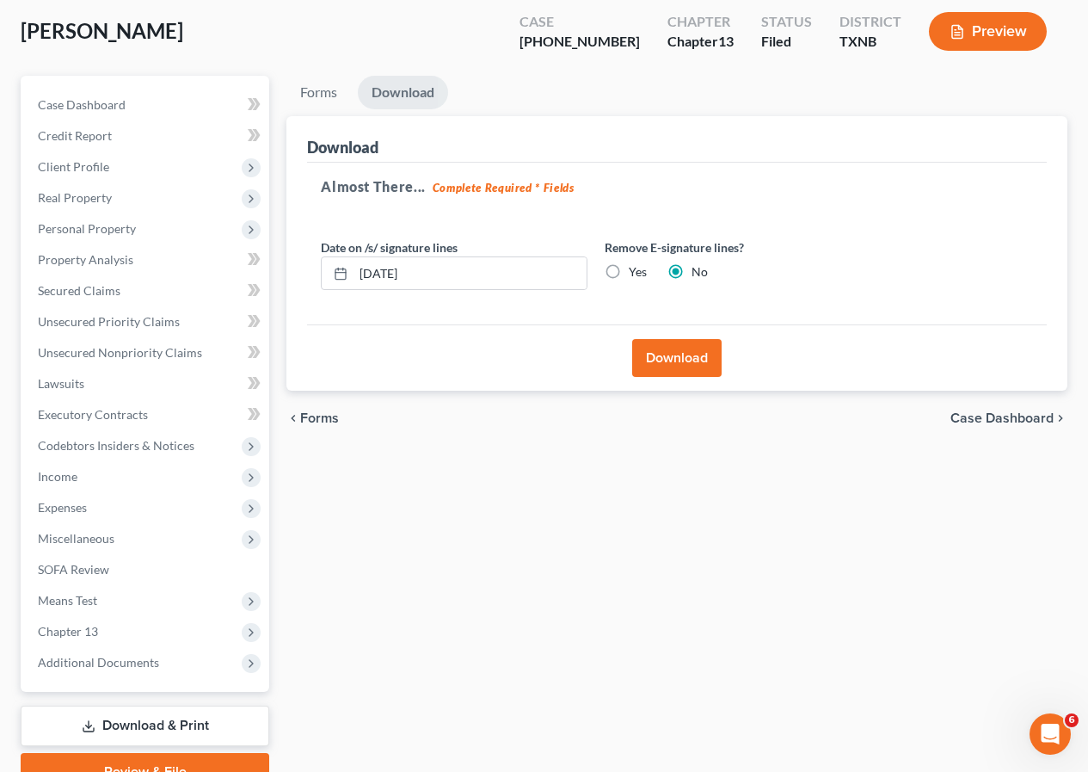
scroll to position [0, 0]
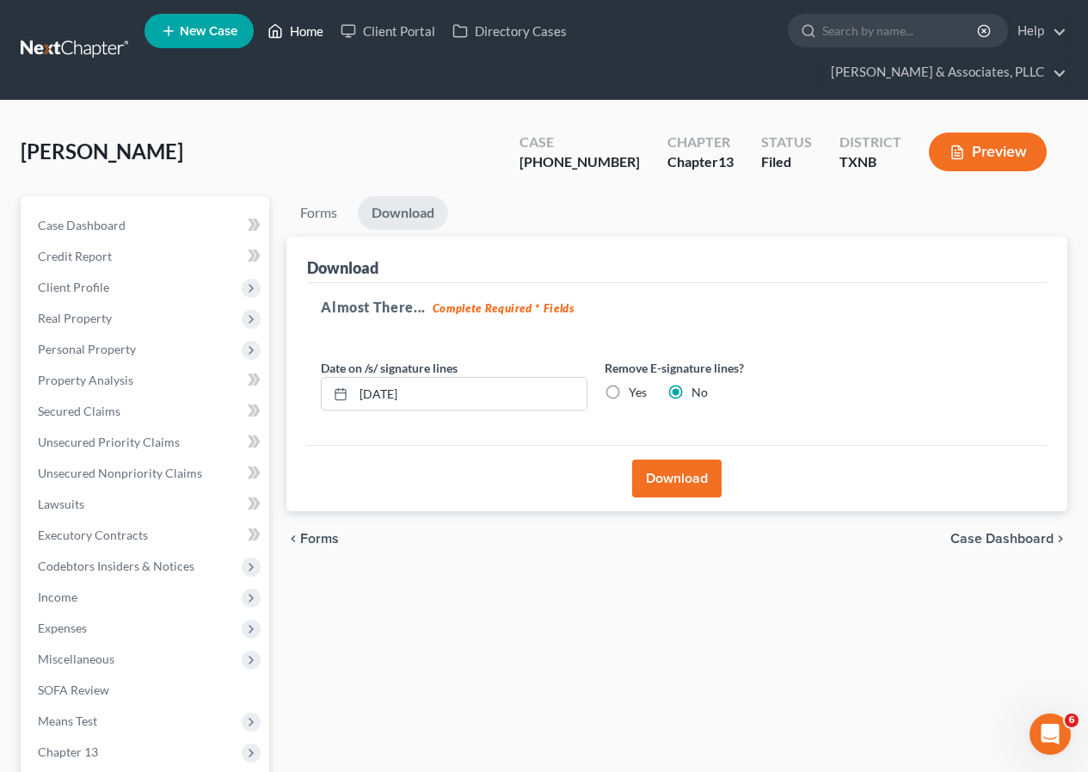
click at [301, 34] on link "Home" at bounding box center [295, 30] width 73 height 31
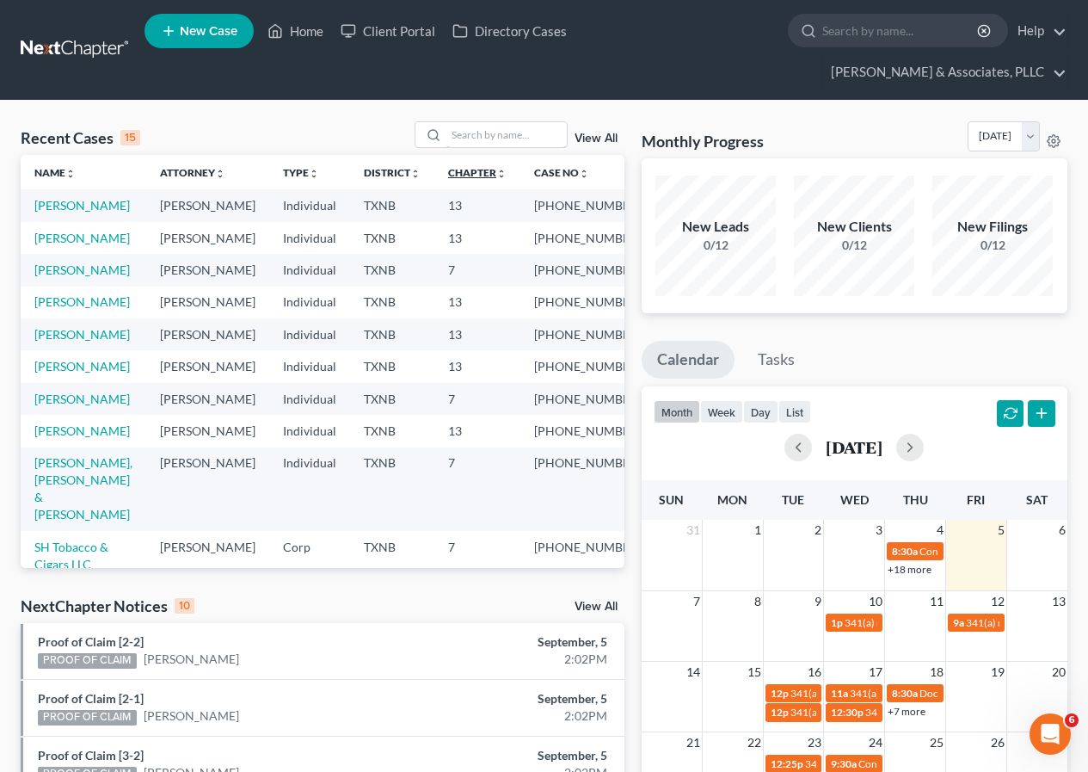
drag, startPoint x: 454, startPoint y: 135, endPoint x: 458, endPoint y: 173, distance: 38.0
click at [454, 134] on input "search" at bounding box center [506, 134] width 120 height 25
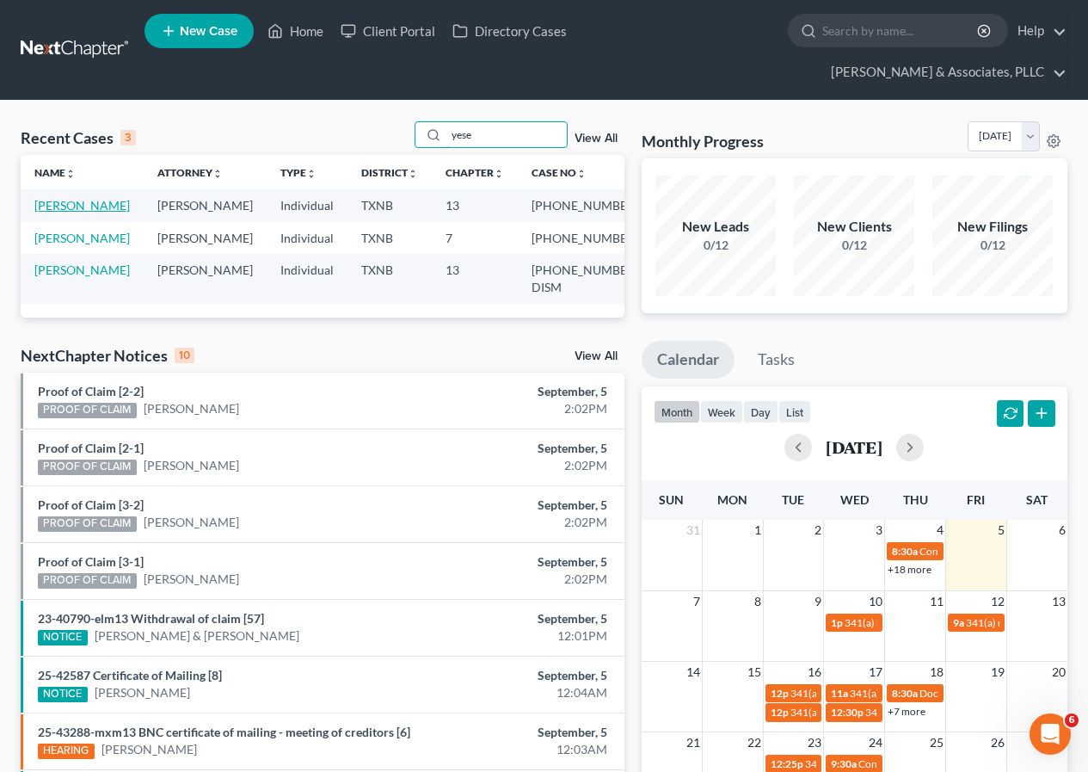
type input "yese"
click at [58, 204] on link "[PERSON_NAME]" at bounding box center [81, 205] width 95 height 15
select select "2"
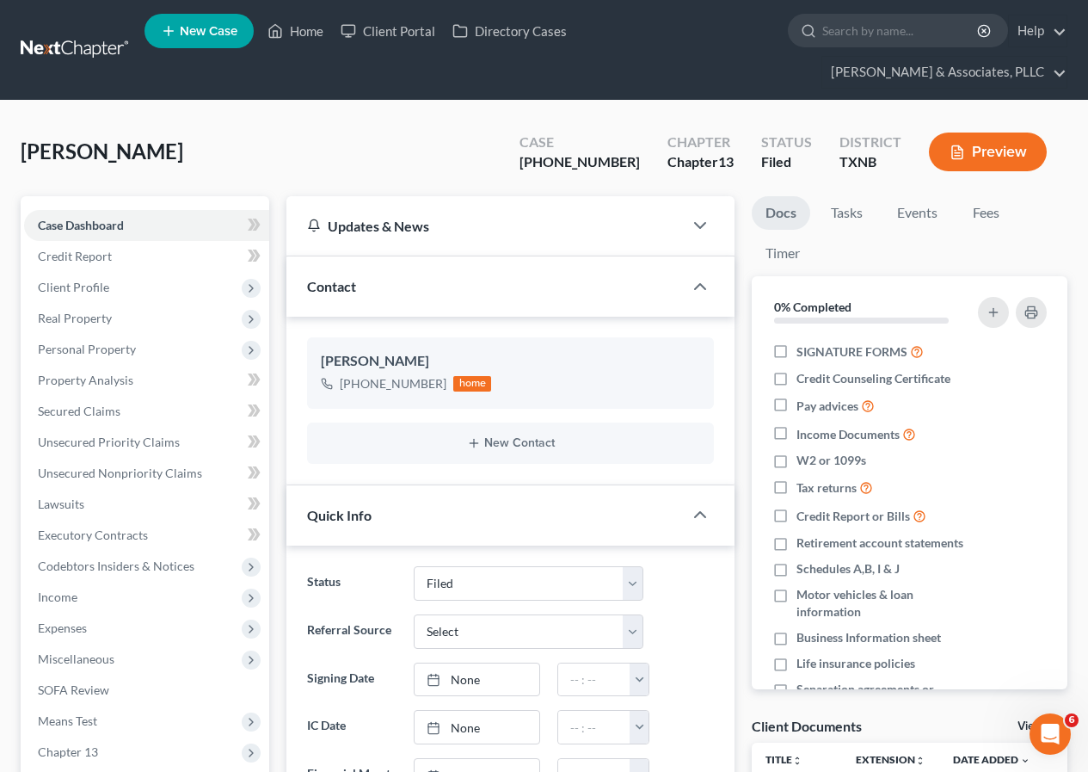
scroll to position [516, 0]
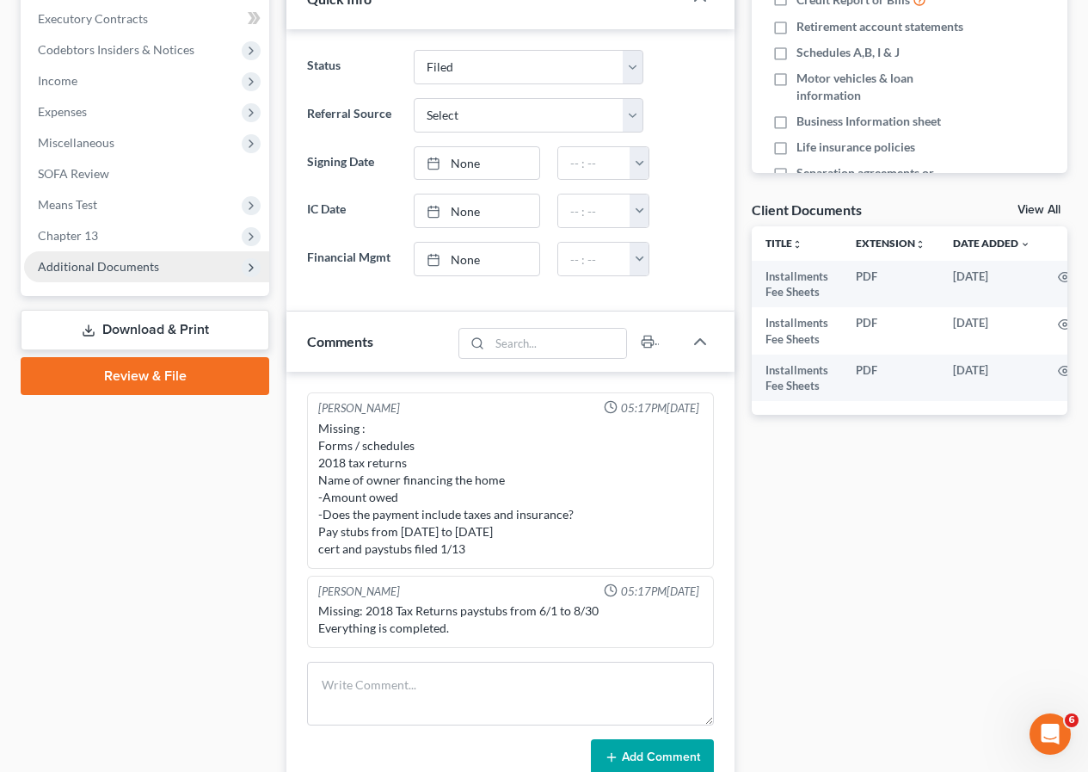
click at [101, 269] on span "Additional Documents" at bounding box center [98, 266] width 121 height 15
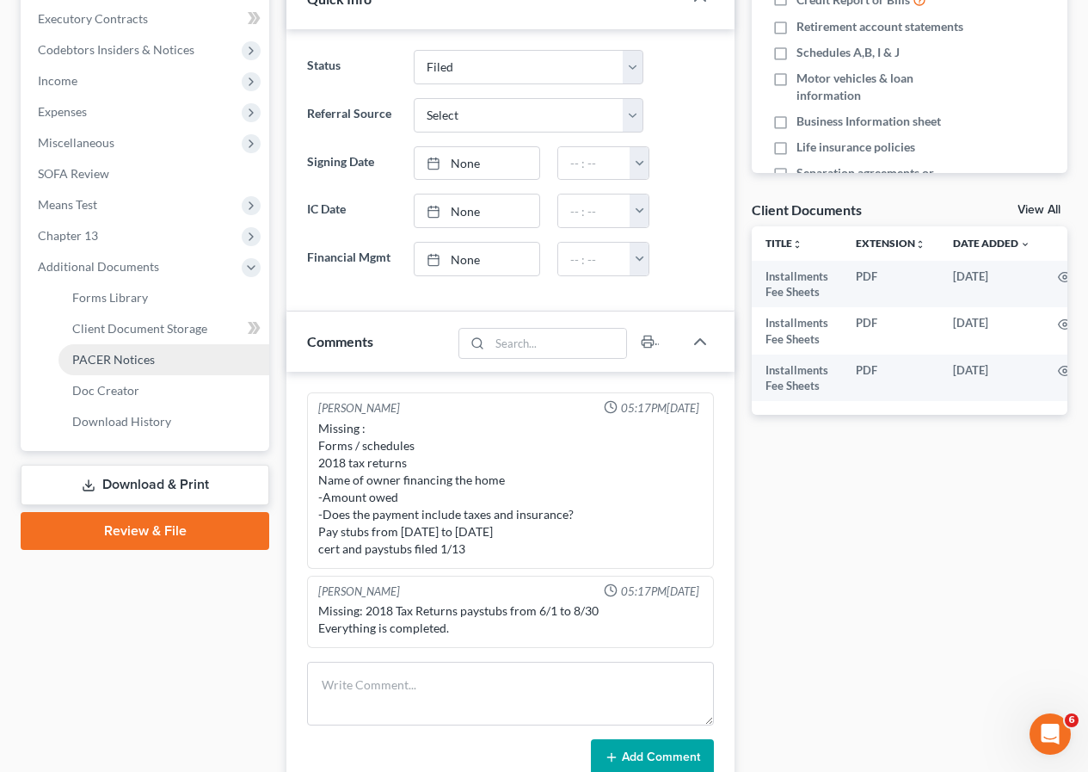
click at [127, 360] on span "PACER Notices" at bounding box center [113, 359] width 83 height 15
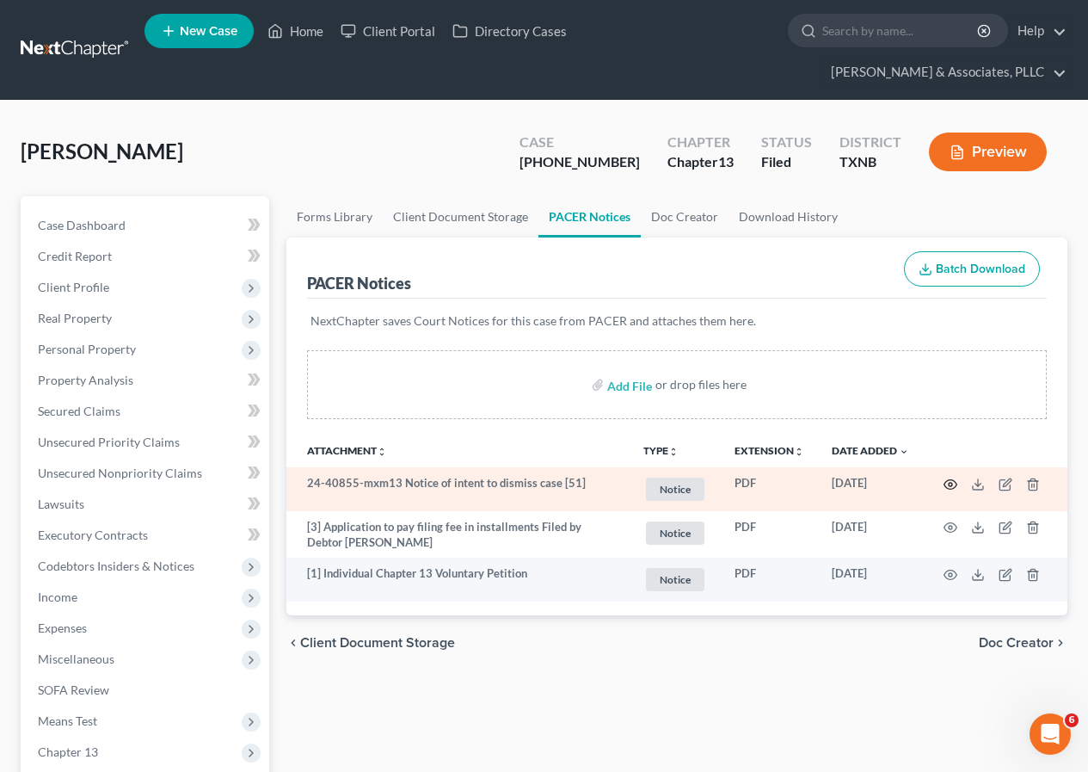
click at [951, 480] on icon "button" at bounding box center [951, 484] width 14 height 14
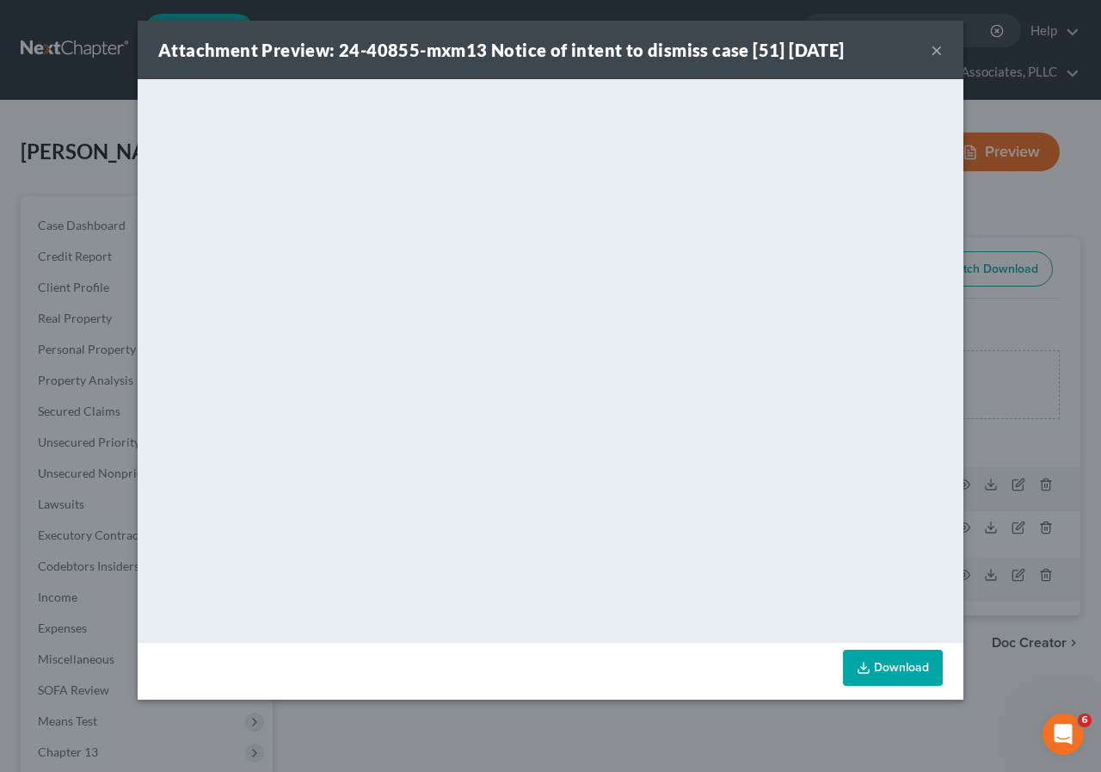
click at [939, 42] on button "×" at bounding box center [937, 50] width 12 height 21
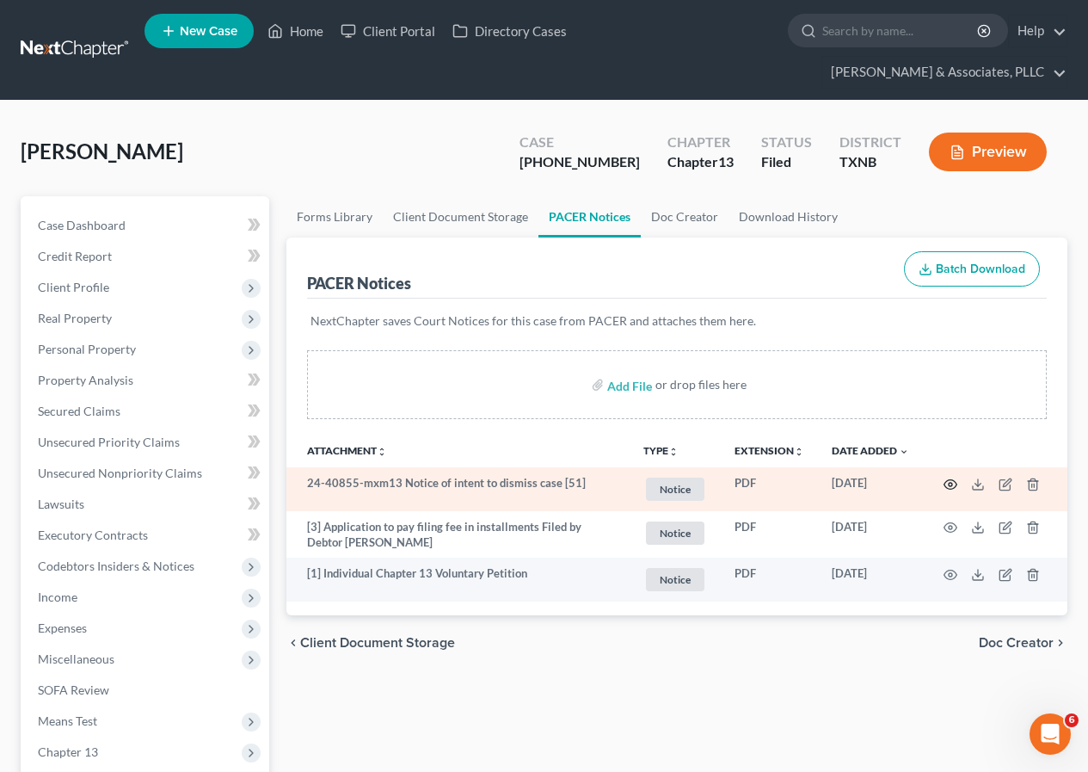
click at [949, 487] on icon "button" at bounding box center [951, 484] width 14 height 14
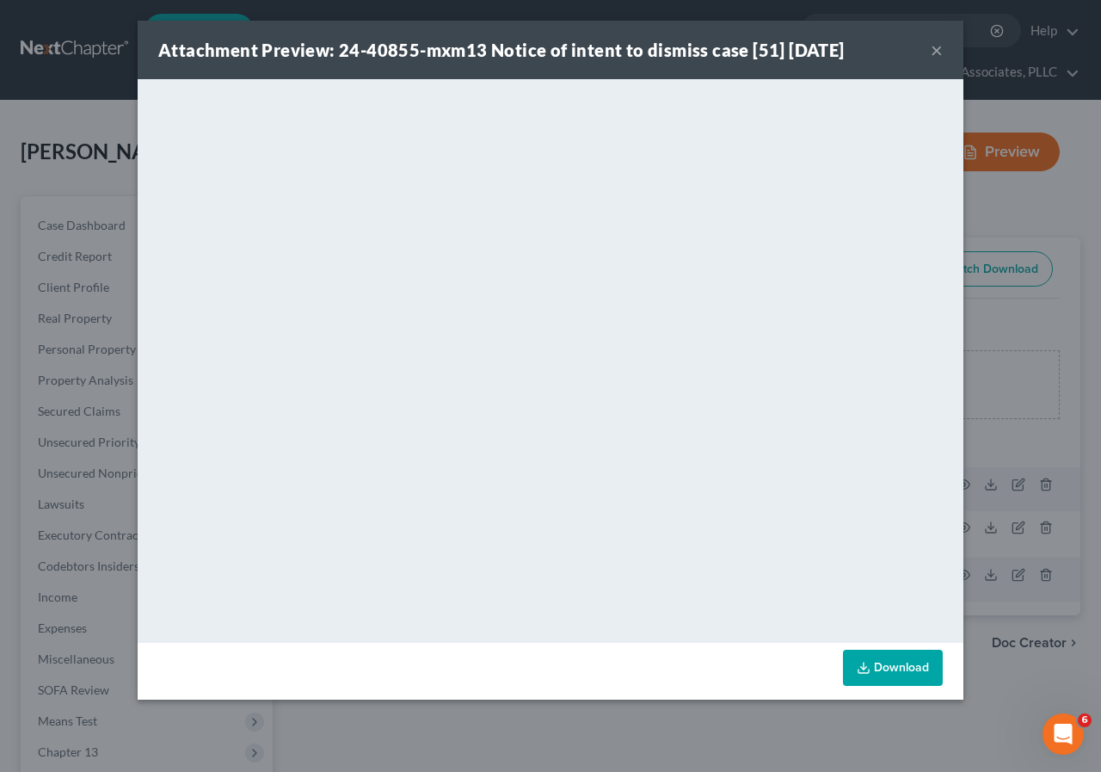
click at [936, 52] on button "×" at bounding box center [937, 50] width 12 height 21
